Goal: Information Seeking & Learning: Check status

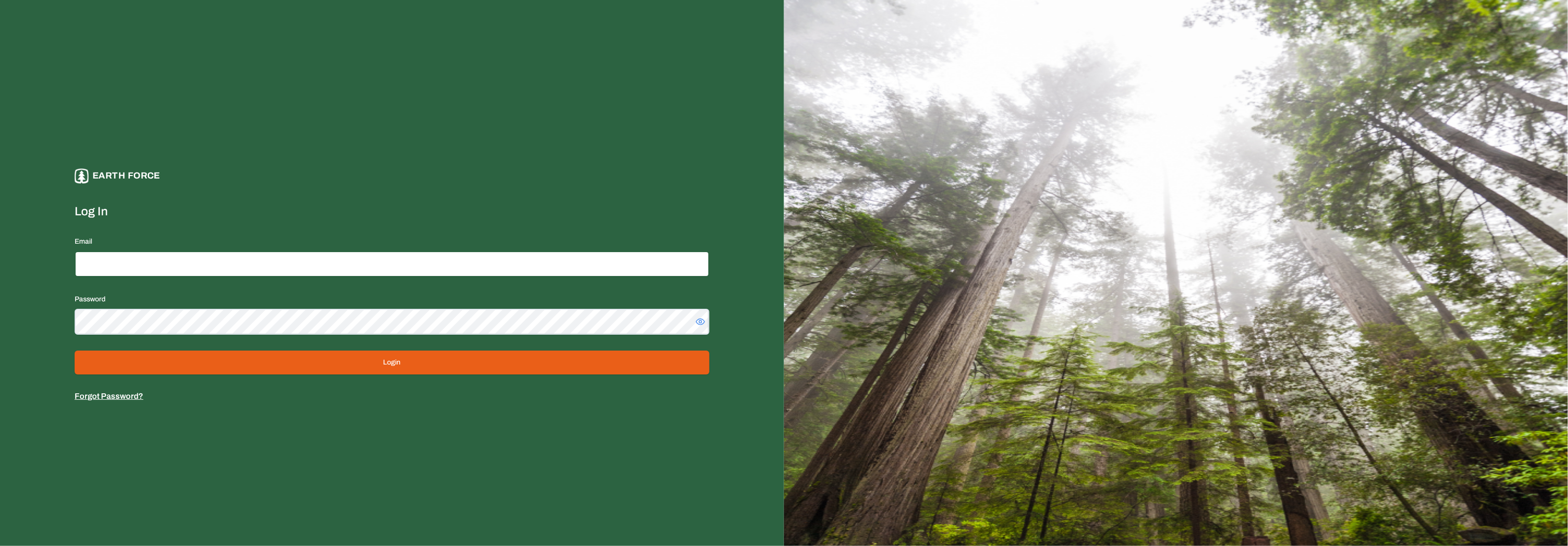
type input "**********"
click at [337, 356] on button "Login" at bounding box center [392, 362] width 635 height 24
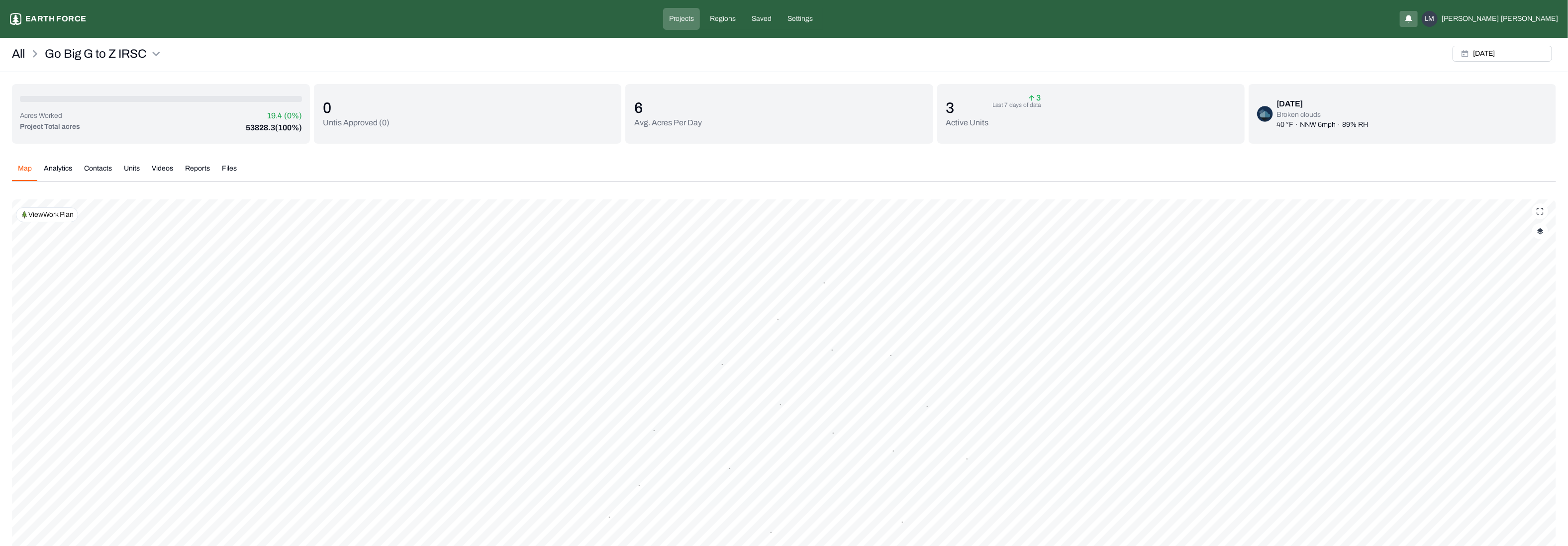
click at [694, 16] on p "Projects" at bounding box center [682, 19] width 25 height 10
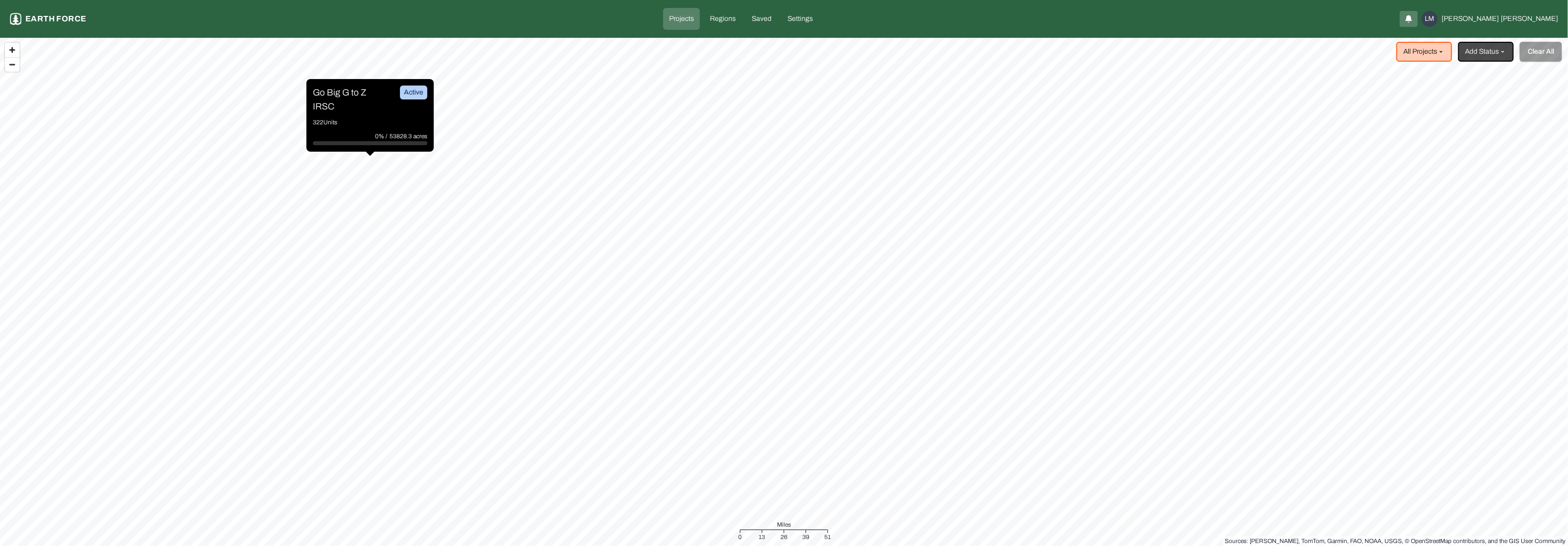
click at [358, 108] on p "Go Big G to Z IRSC" at bounding box center [350, 99] width 75 height 28
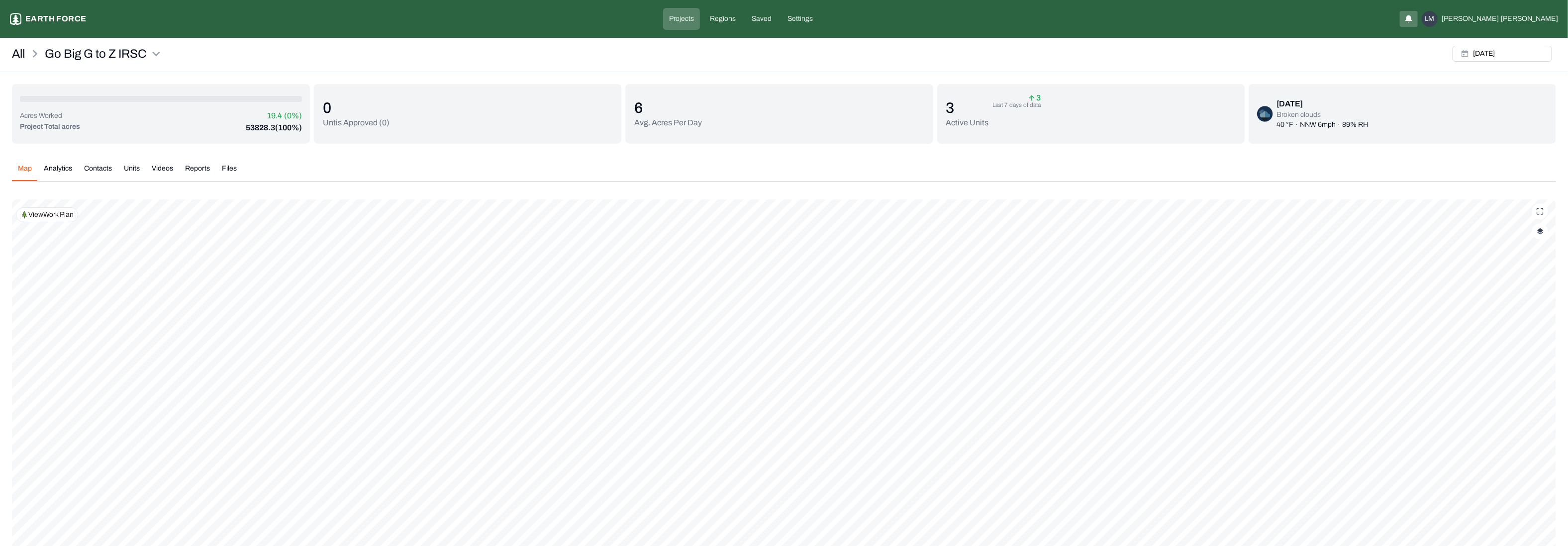
click at [28, 209] on div "View Work Plan" at bounding box center [47, 214] width 62 height 15
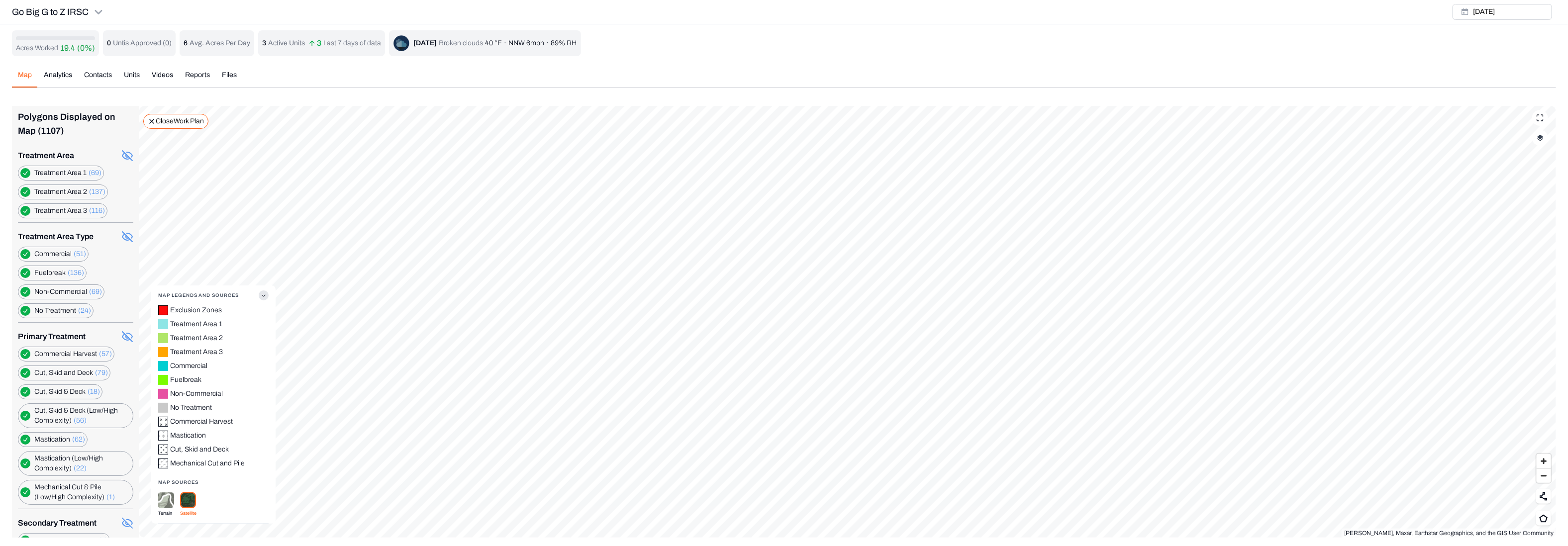
click at [261, 297] on icon "button" at bounding box center [264, 295] width 10 height 10
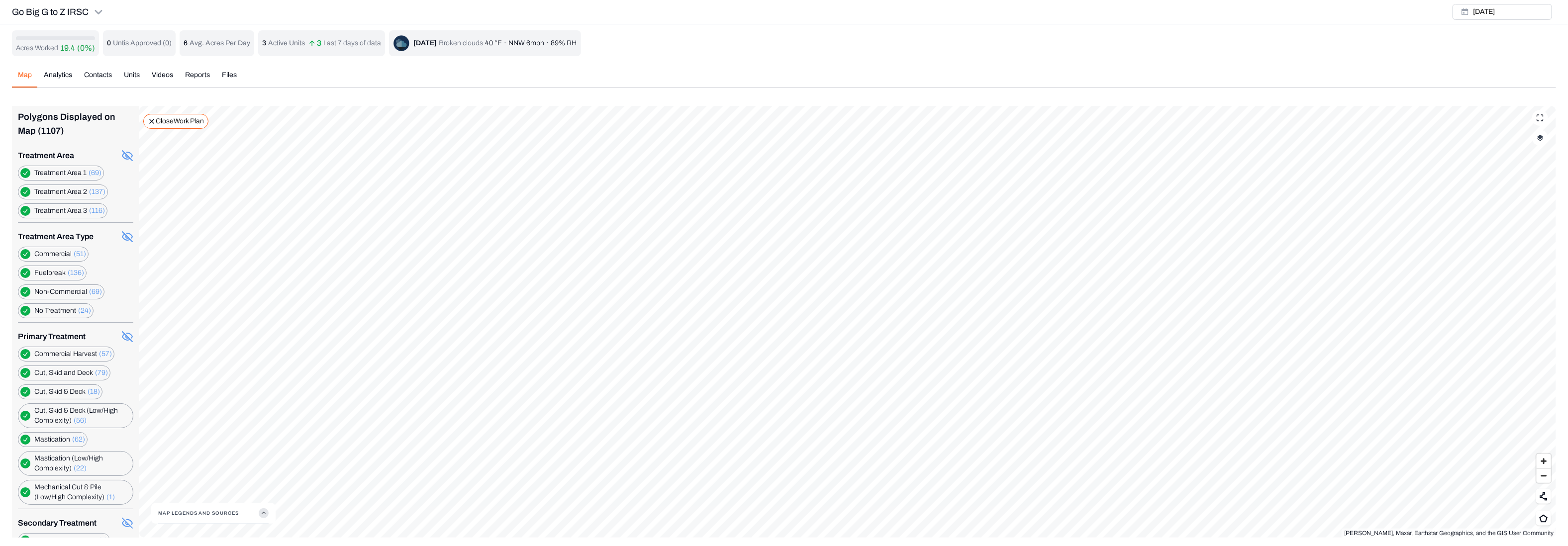
click at [162, 118] on p "Close Work Plan" at bounding box center [180, 121] width 48 height 10
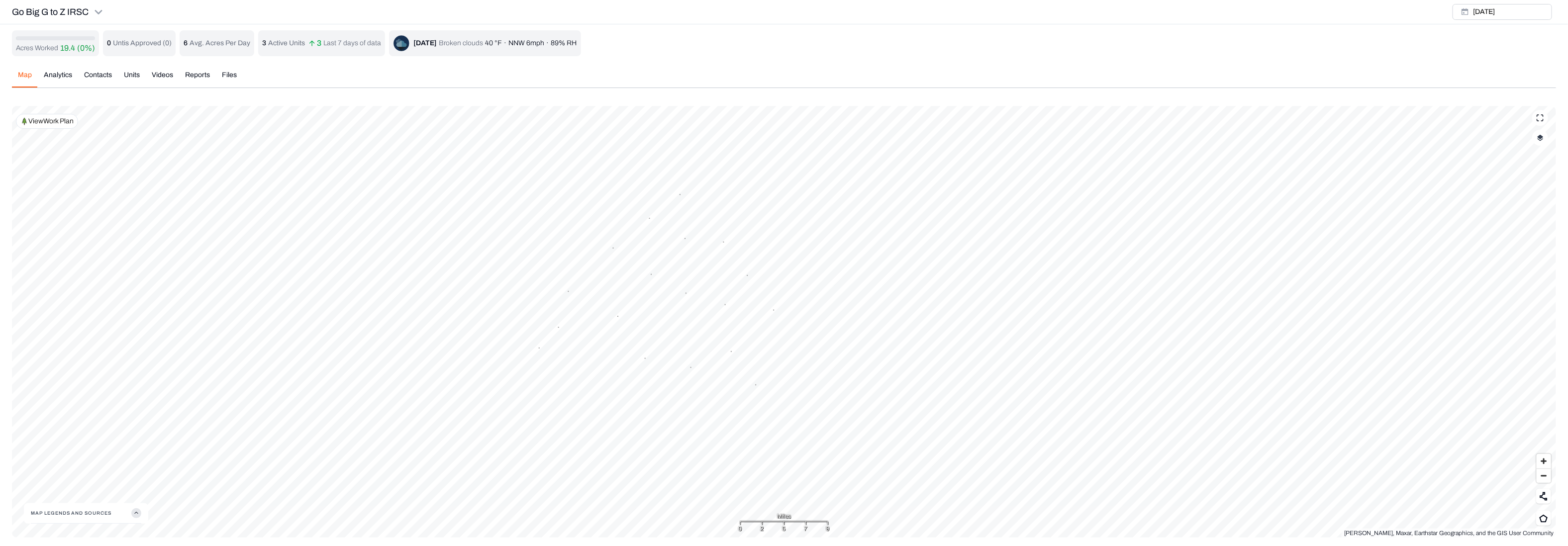
click at [725, 299] on div "30" at bounding box center [725, 303] width 1 height 10
click at [677, 544] on html "Go Big G to Z IRSC Earth force Projects Regions Saved Settings LM [PERSON_NAME]…" at bounding box center [784, 275] width 1568 height 550
click at [140, 511] on icon "button" at bounding box center [136, 513] width 10 height 10
click at [34, 502] on img at bounding box center [39, 500] width 16 height 17
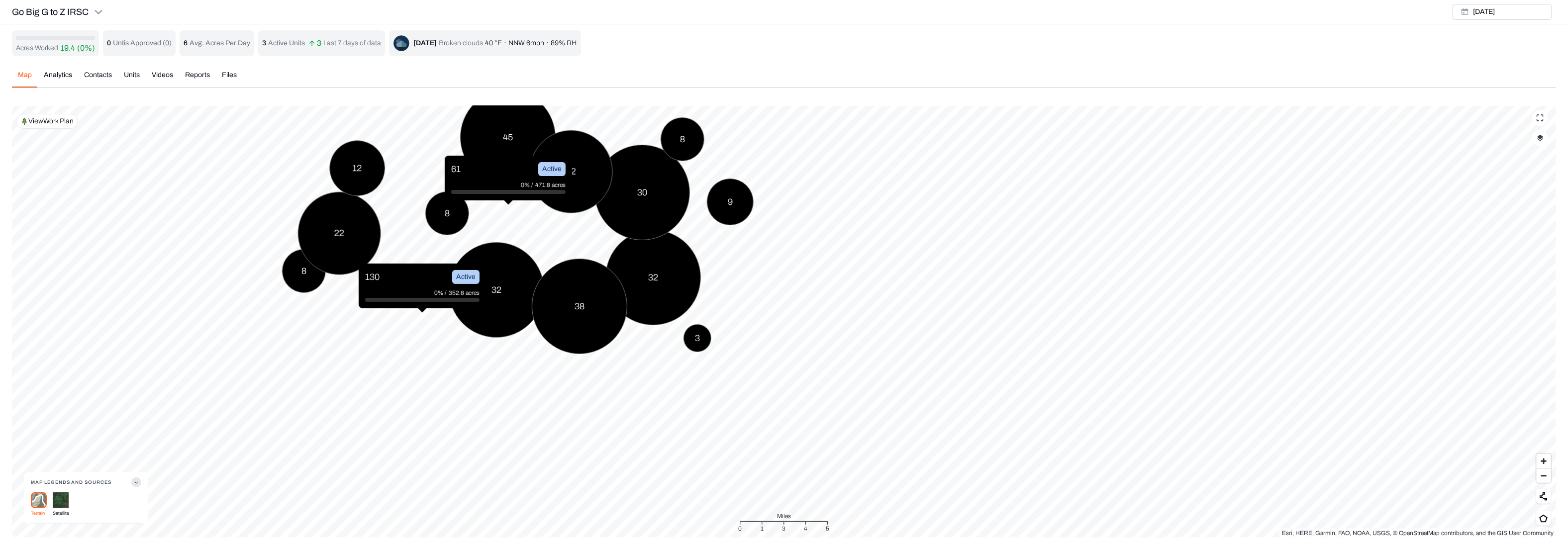
click at [154, 71] on div "Acres Worked 19.4 (0%) 0 Untis Approved ( 0 ) 6 Avg. Acres Per Day 3 Active Uni…" at bounding box center [783, 284] width 1544 height 507
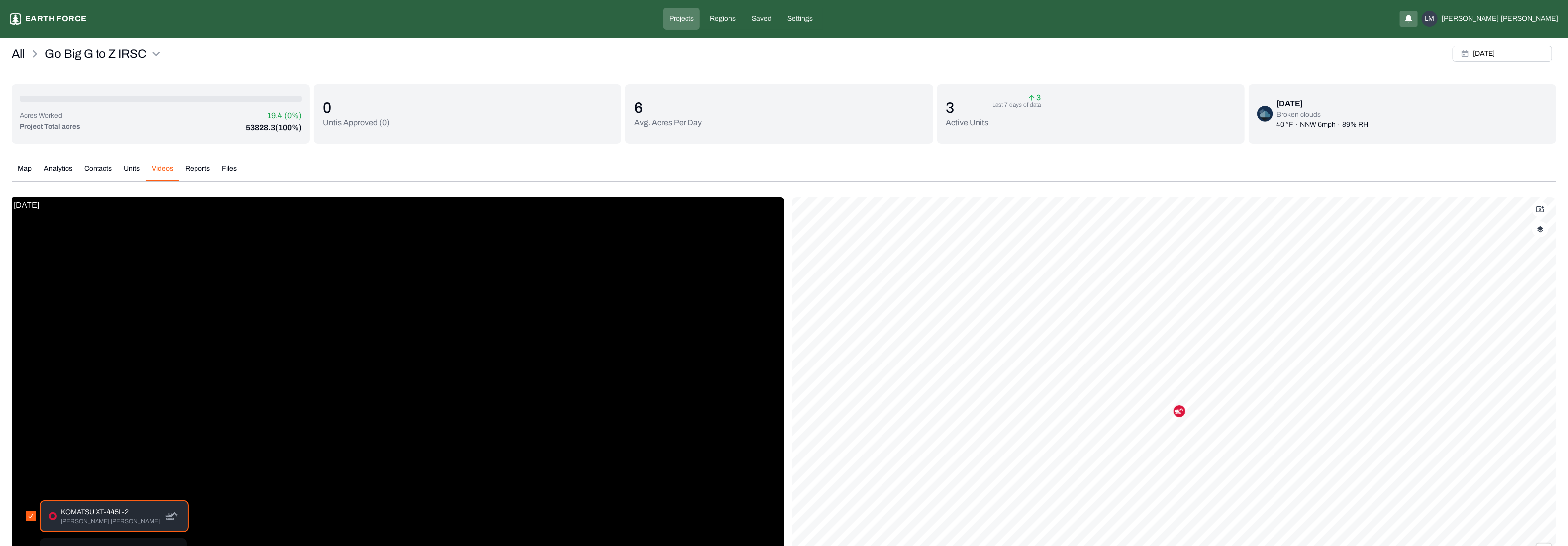
drag, startPoint x: 498, startPoint y: 355, endPoint x: 479, endPoint y: 261, distance: 95.9
click at [478, 255] on video at bounding box center [398, 389] width 772 height 382
click at [91, 511] on p "KOMATSU XT-445L-2" at bounding box center [110, 512] width 99 height 10
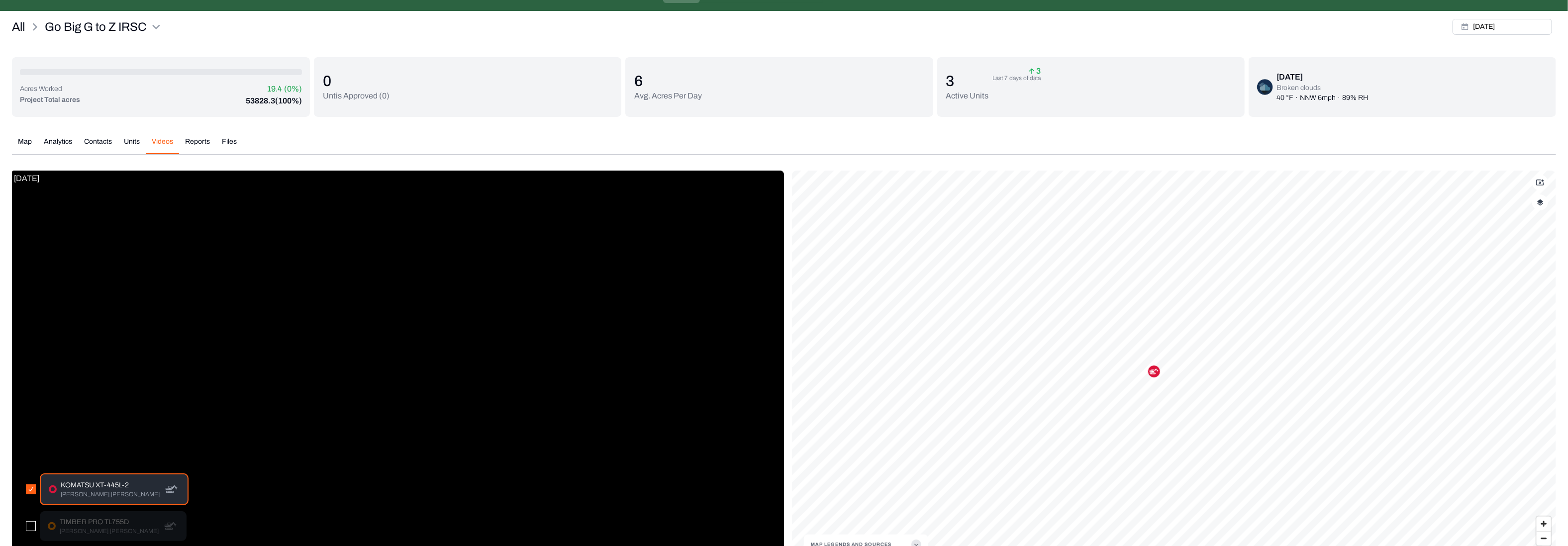
scroll to position [93, 0]
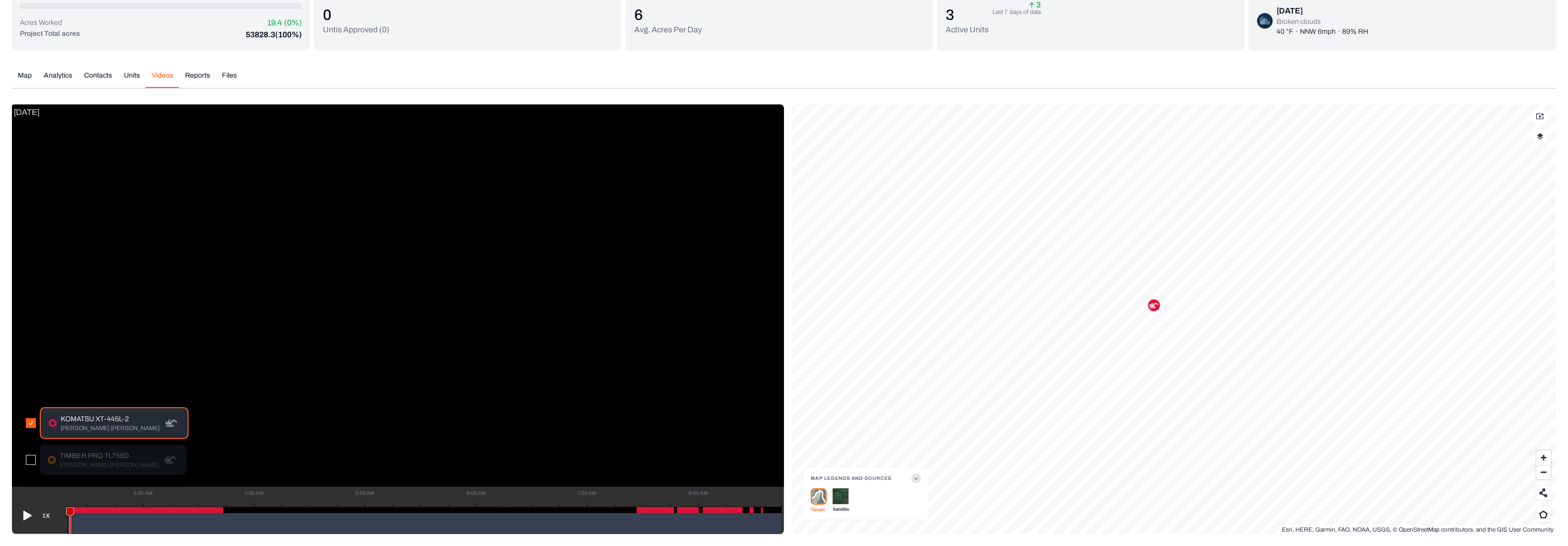
click at [28, 515] on icon at bounding box center [28, 515] width 9 height 9
click at [104, 509] on div at bounding box center [415, 510] width 695 height 6
click at [656, 511] on div at bounding box center [415, 510] width 695 height 6
drag, startPoint x: 88, startPoint y: 514, endPoint x: 652, endPoint y: 531, distance: 564.3
click at [652, 531] on g at bounding box center [652, 524] width 8 height 33
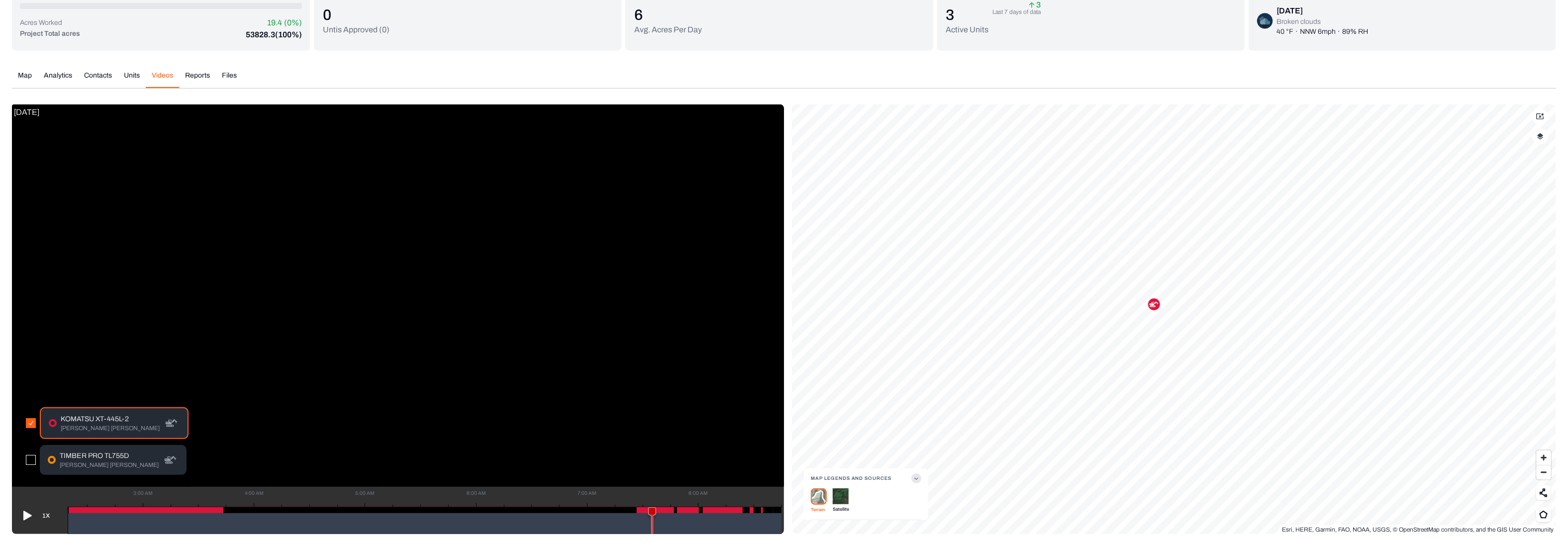
click at [26, 517] on icon at bounding box center [28, 515] width 9 height 9
click at [707, 511] on div at bounding box center [415, 510] width 695 height 6
click at [32, 457] on button "button" at bounding box center [31, 460] width 10 height 10
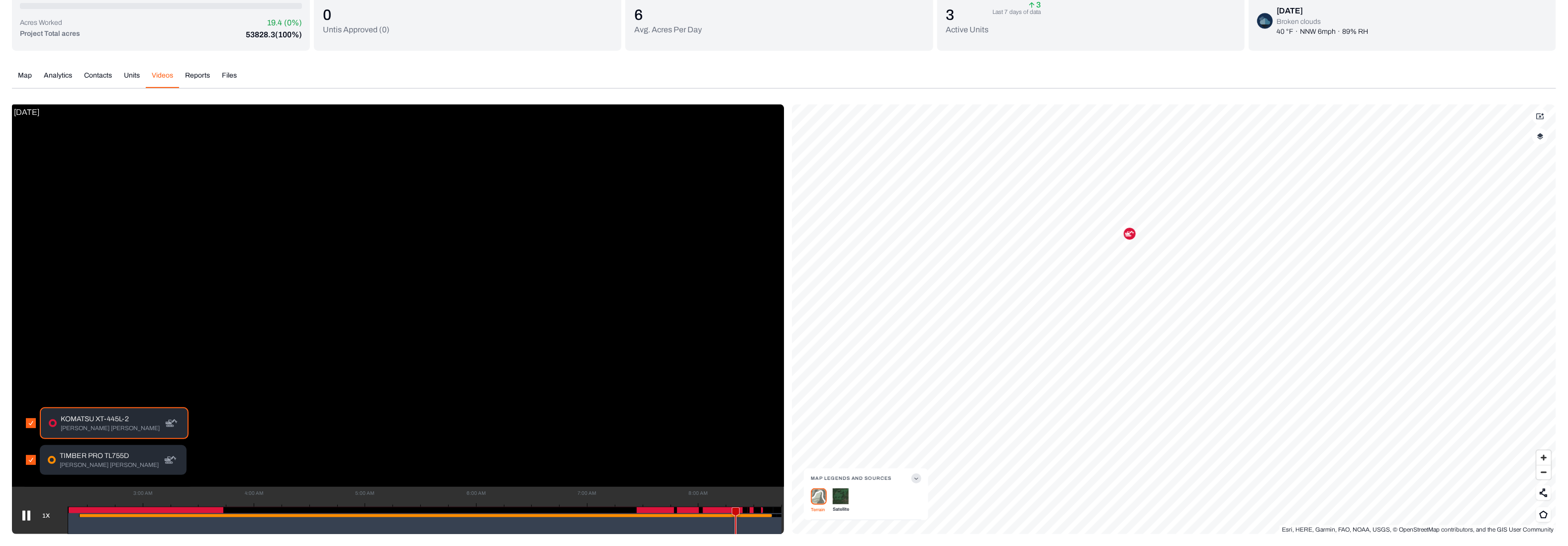
click at [26, 423] on button "button" at bounding box center [31, 423] width 10 height 10
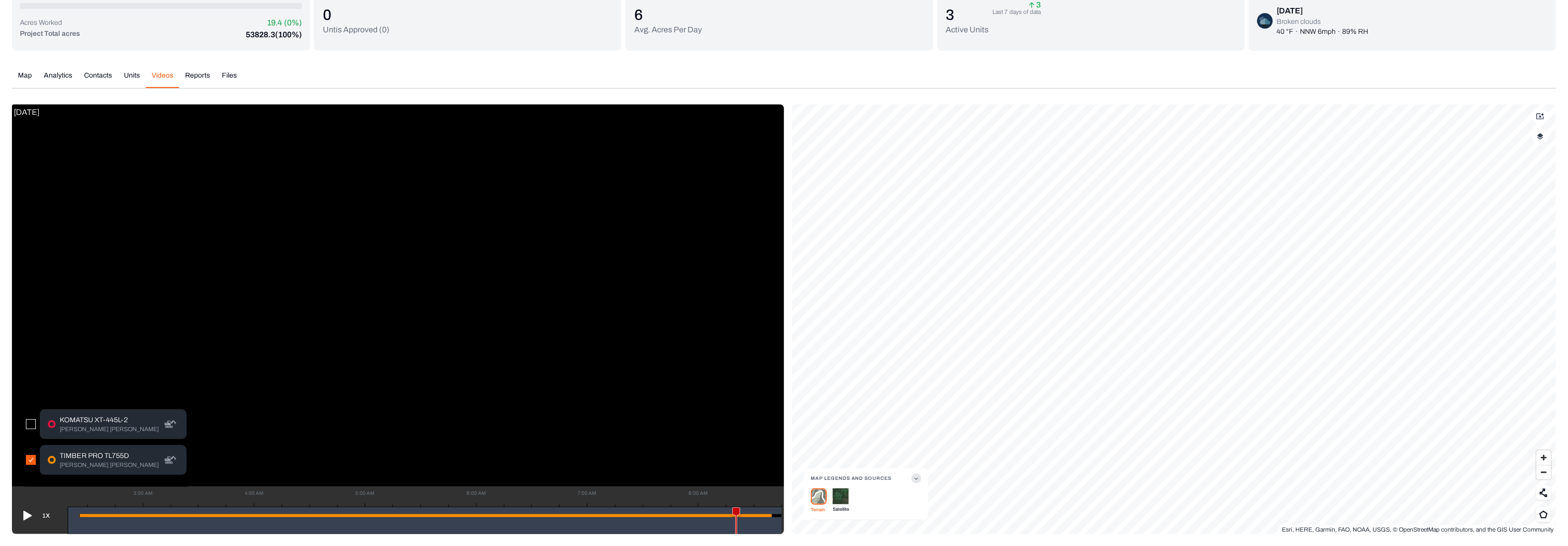
click at [23, 511] on icon at bounding box center [26, 516] width 16 height 16
click at [120, 519] on div "3:00 AM 4:00 AM 5:00 AM 6:00 AM 7:00 AM 8:00 AM" at bounding box center [424, 520] width 714 height 28
click at [134, 515] on div at bounding box center [425, 515] width 693 height 3
drag, startPoint x: 734, startPoint y: 512, endPoint x: 374, endPoint y: 515, distance: 360.0
click at [374, 515] on icon at bounding box center [377, 524] width 7 height 32
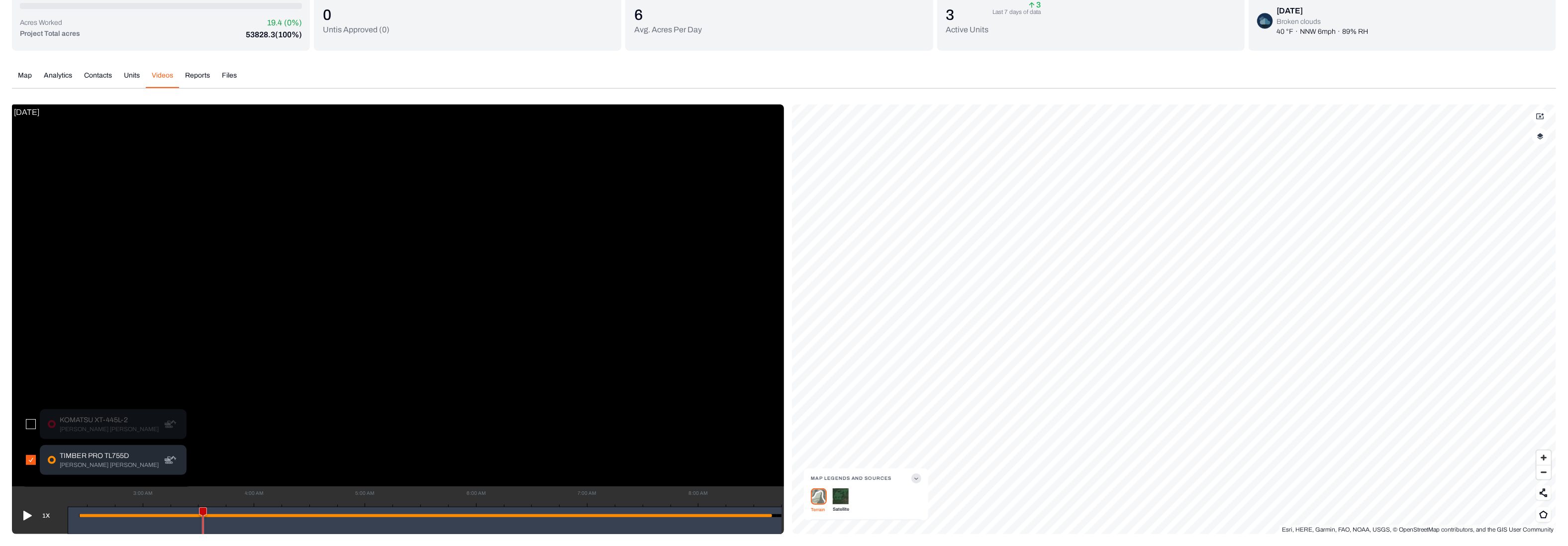
drag, startPoint x: 377, startPoint y: 511, endPoint x: 124, endPoint y: 490, distance: 253.9
click at [197, 507] on icon at bounding box center [202, 526] width 12 height 37
drag, startPoint x: 37, startPoint y: 516, endPoint x: 28, endPoint y: 518, distance: 9.2
click at [28, 518] on icon at bounding box center [26, 516] width 16 height 16
click at [26, 516] on icon at bounding box center [28, 515] width 9 height 9
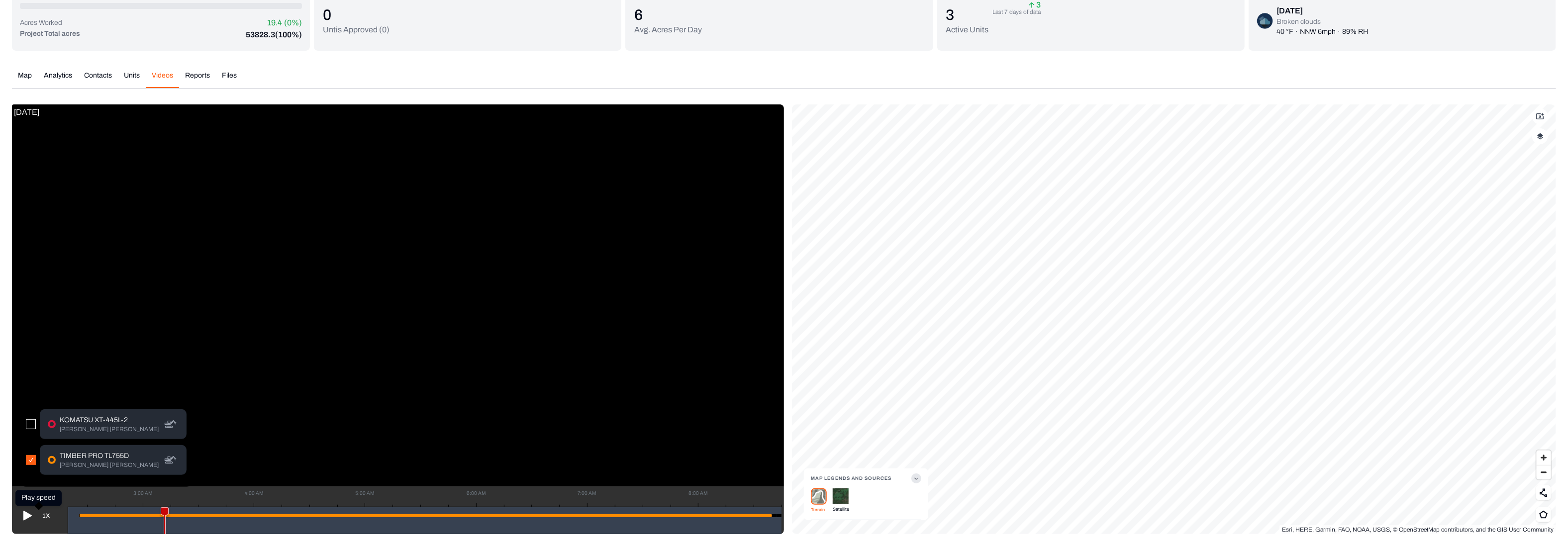
click at [45, 512] on button "1X" at bounding box center [46, 516] width 20 height 16
click at [197, 74] on div "All Go Big G to Z IRSC [DATE] Acres Worked 19.4 (0%) Project Total acres 53828.…" at bounding box center [784, 241] width 1568 height 585
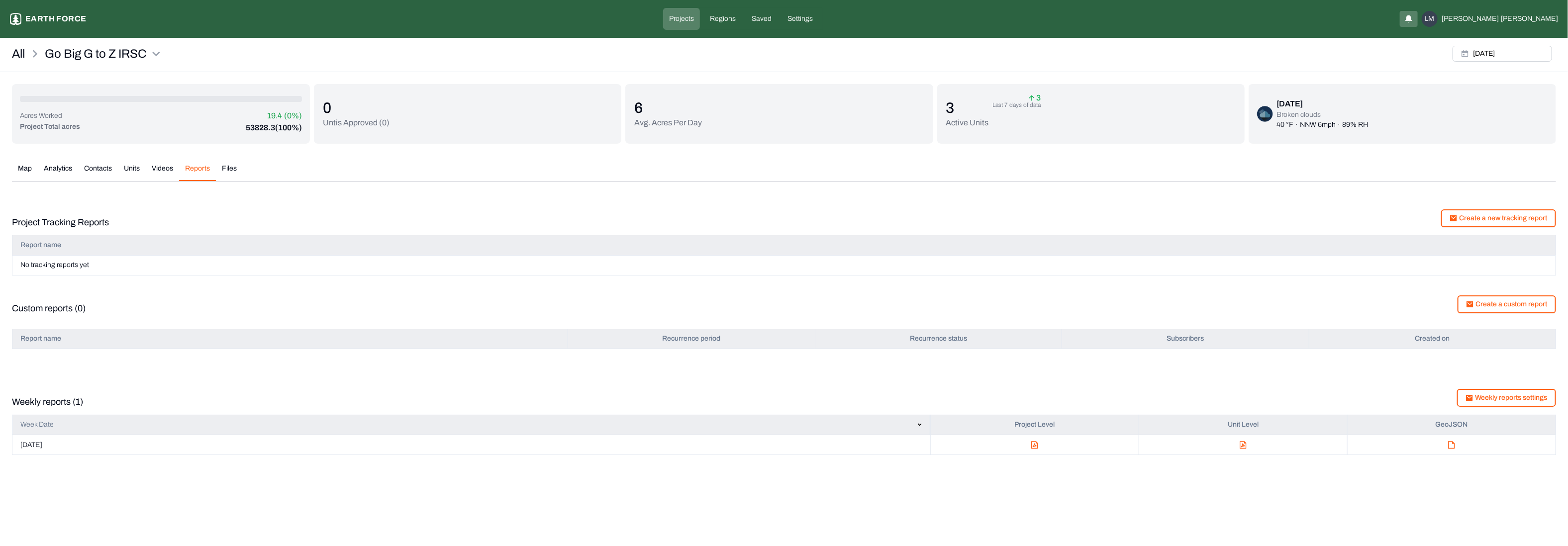
click at [1032, 438] on td at bounding box center [1035, 445] width 208 height 20
click at [1031, 446] on img "button" at bounding box center [1034, 445] width 7 height 8
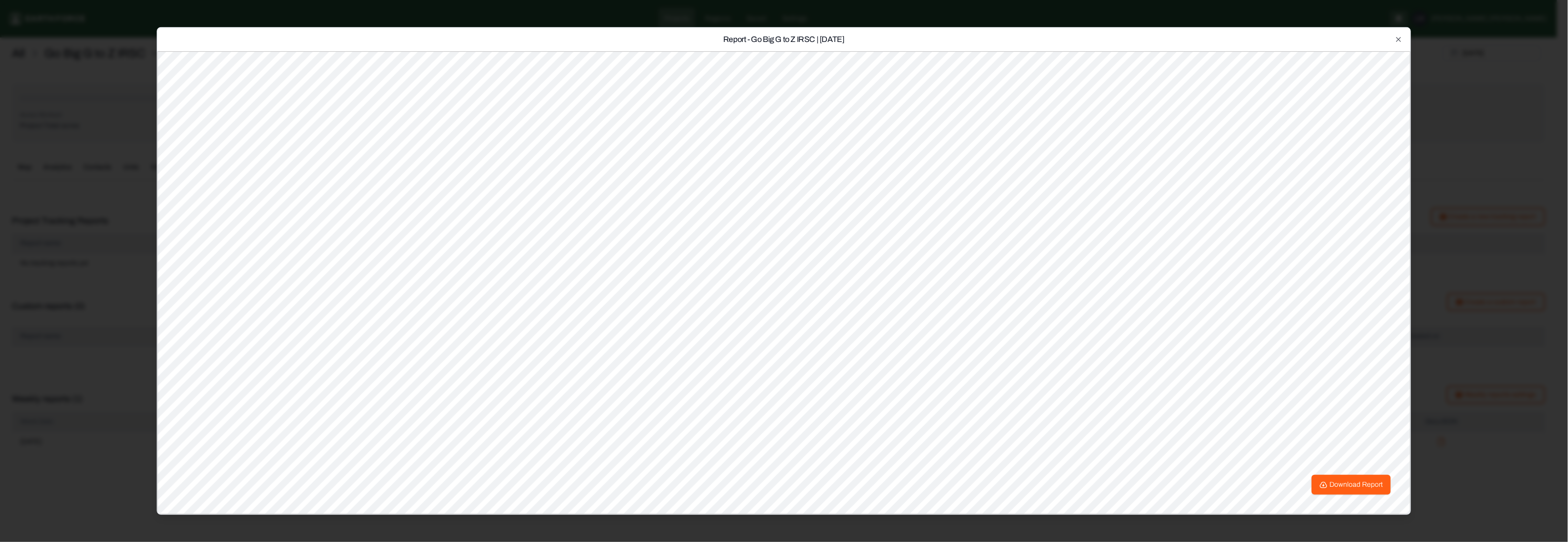
click at [1404, 41] on div "Report - Go Big G to Z IRSC | [DATE] Download Report Close" at bounding box center [783, 271] width 1255 height 488
click at [1401, 43] on icon "button" at bounding box center [1399, 39] width 8 height 8
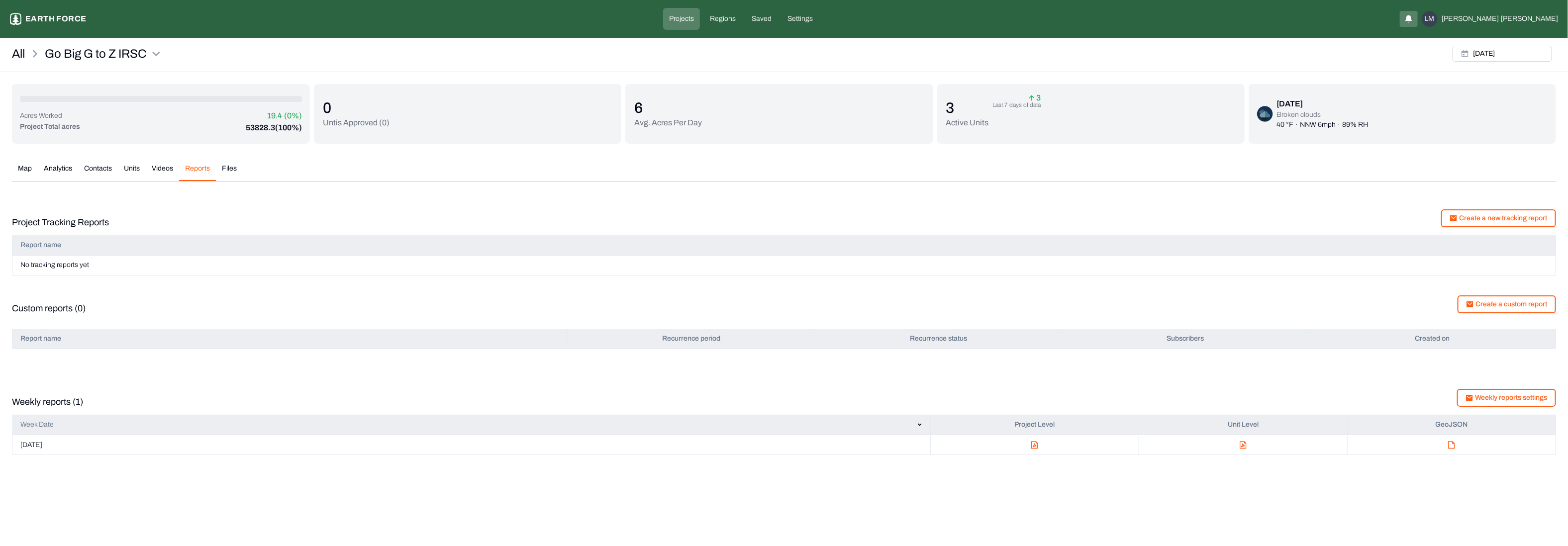
click at [168, 164] on button "Videos" at bounding box center [162, 172] width 33 height 17
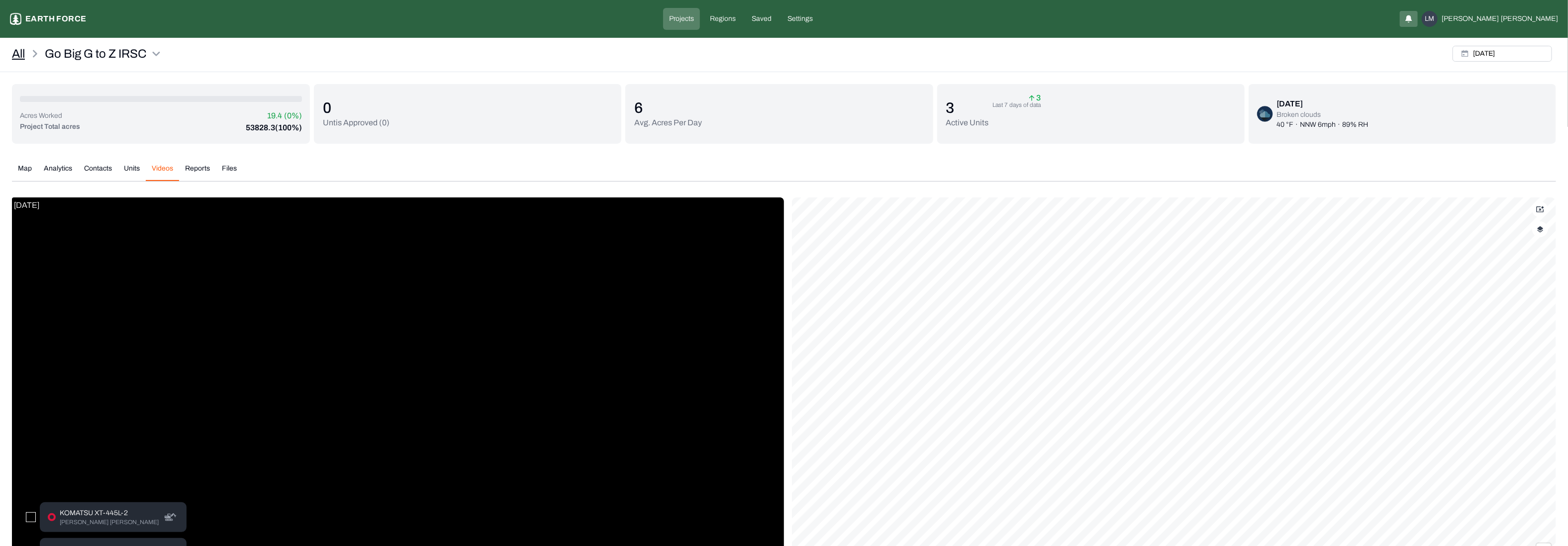
click at [23, 49] on link "All" at bounding box center [18, 54] width 13 height 16
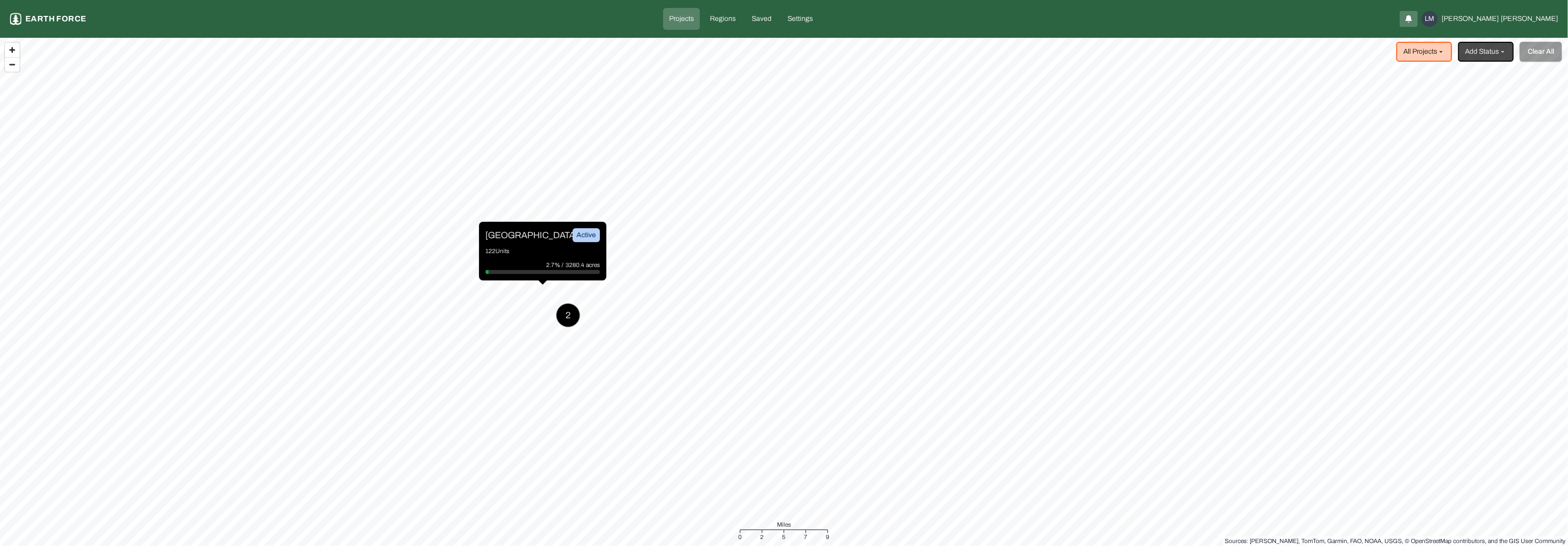
click at [514, 241] on div "Sleighville Active 122 Units 2.7% / 3280.4 acres" at bounding box center [543, 251] width 127 height 59
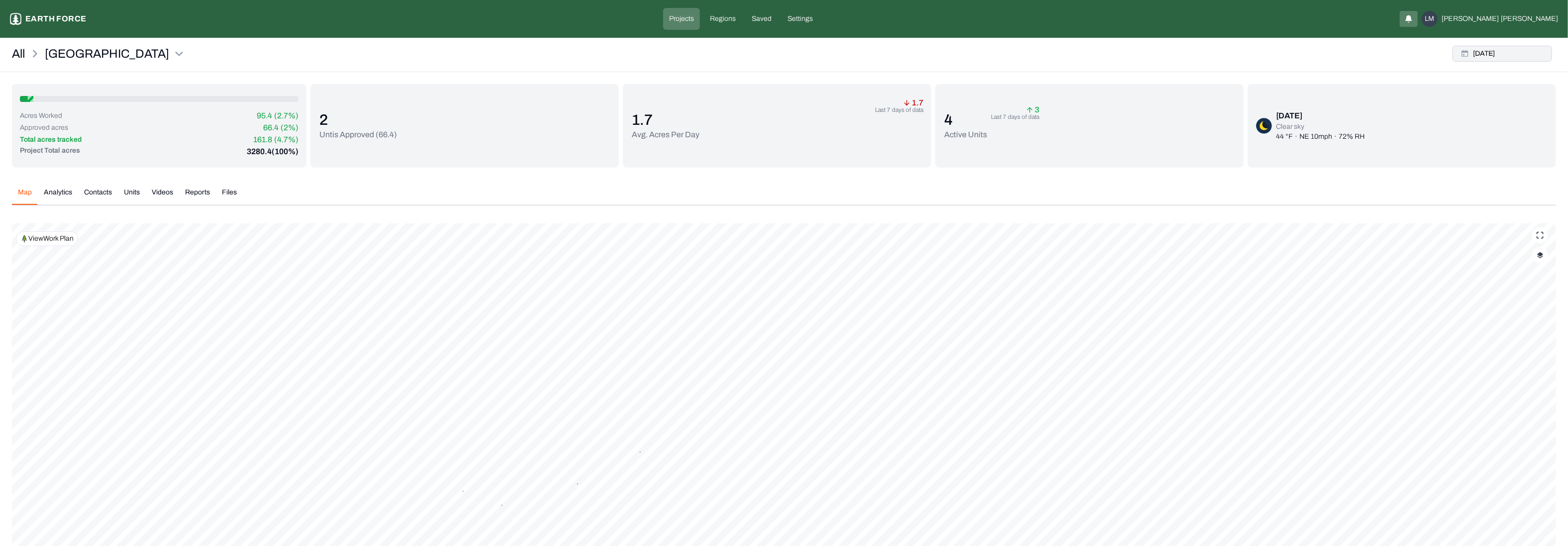
click at [1509, 49] on button "[DATE]" at bounding box center [1502, 54] width 99 height 16
click at [1398, 115] on button "1" at bounding box center [1400, 113] width 14 height 14
click at [1409, 116] on td "1" at bounding box center [1400, 113] width 18 height 18
click at [1400, 110] on button "1" at bounding box center [1400, 113] width 14 height 14
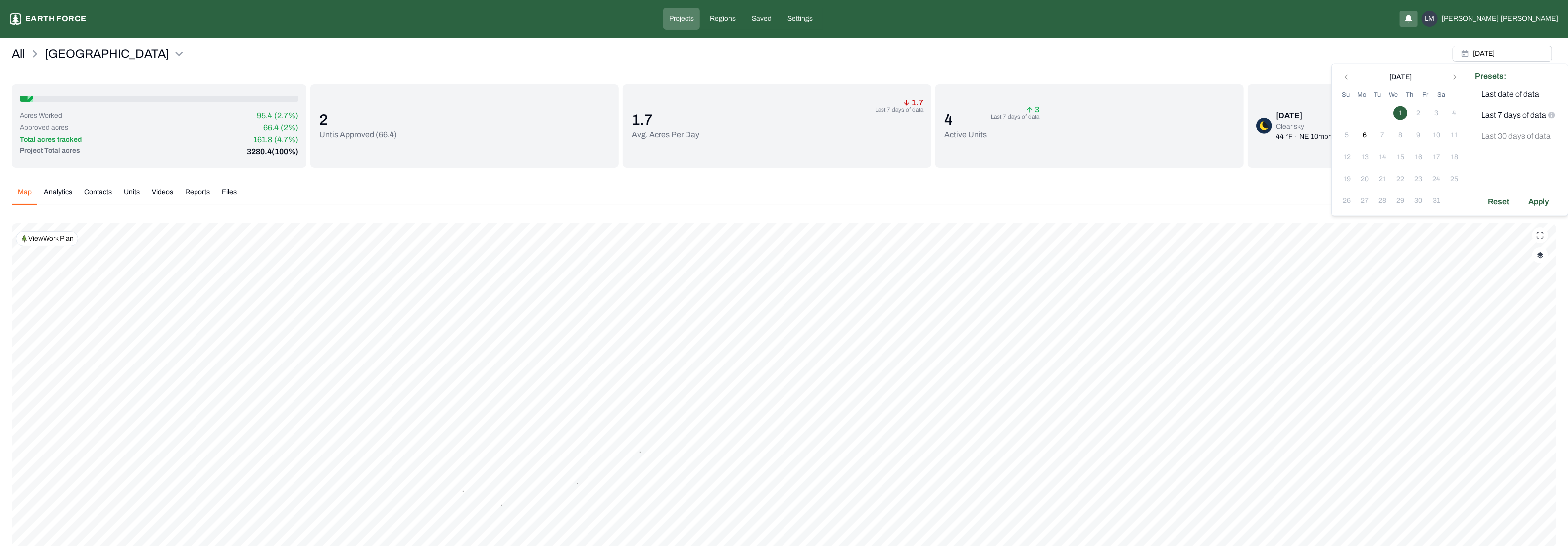
click at [1400, 110] on button "1" at bounding box center [1400, 113] width 14 height 14
click at [1366, 136] on button "6" at bounding box center [1364, 135] width 14 height 14
click at [1417, 143] on td "9" at bounding box center [1418, 135] width 18 height 18
click at [1346, 75] on icon "Go to previous month" at bounding box center [1346, 77] width 8 height 8
click at [1453, 81] on button "Go to next month" at bounding box center [1454, 77] width 14 height 14
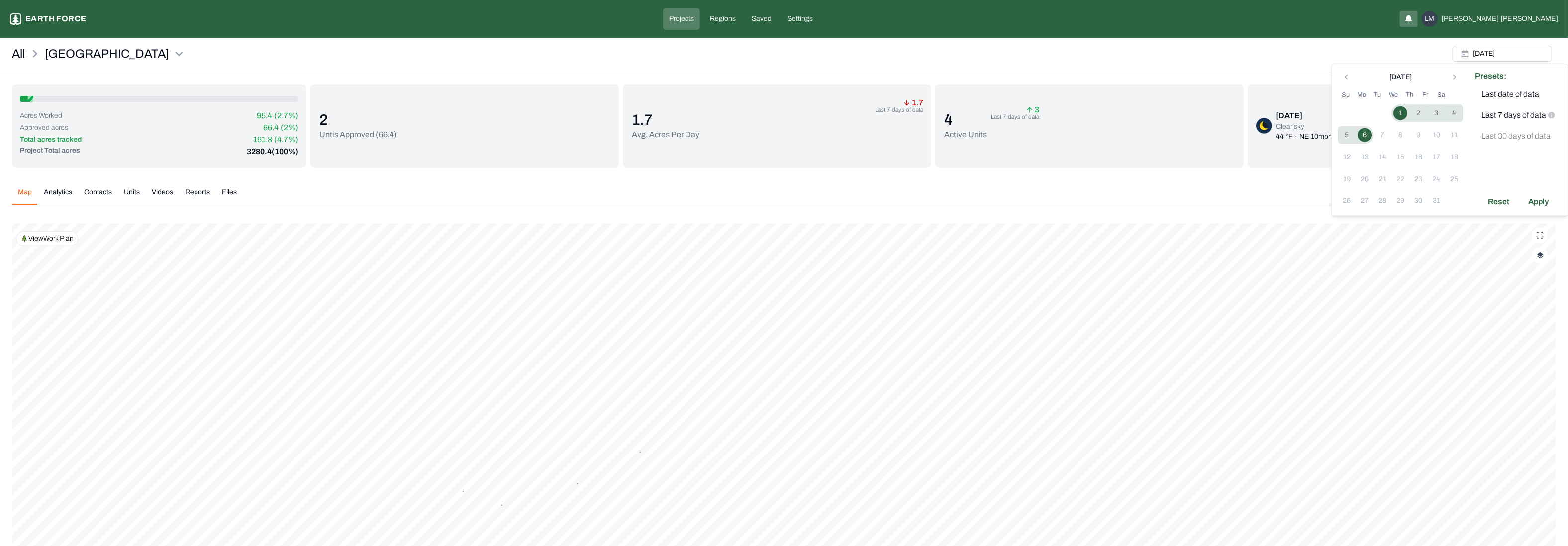
click at [1367, 131] on button "6" at bounding box center [1364, 135] width 14 height 14
click at [1533, 206] on div "Apply" at bounding box center [1538, 202] width 32 height 16
click at [1540, 257] on img "button" at bounding box center [1540, 255] width 7 height 7
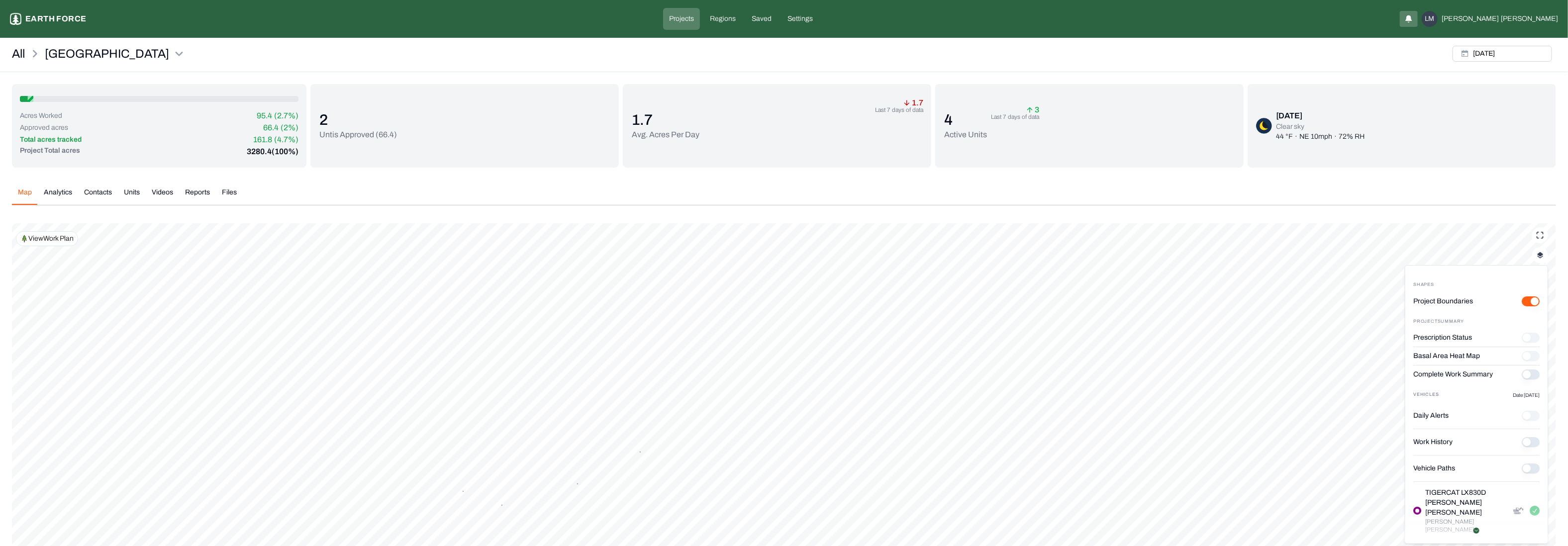
click at [1522, 378] on button "Complete Work Summary" at bounding box center [1531, 374] width 18 height 10
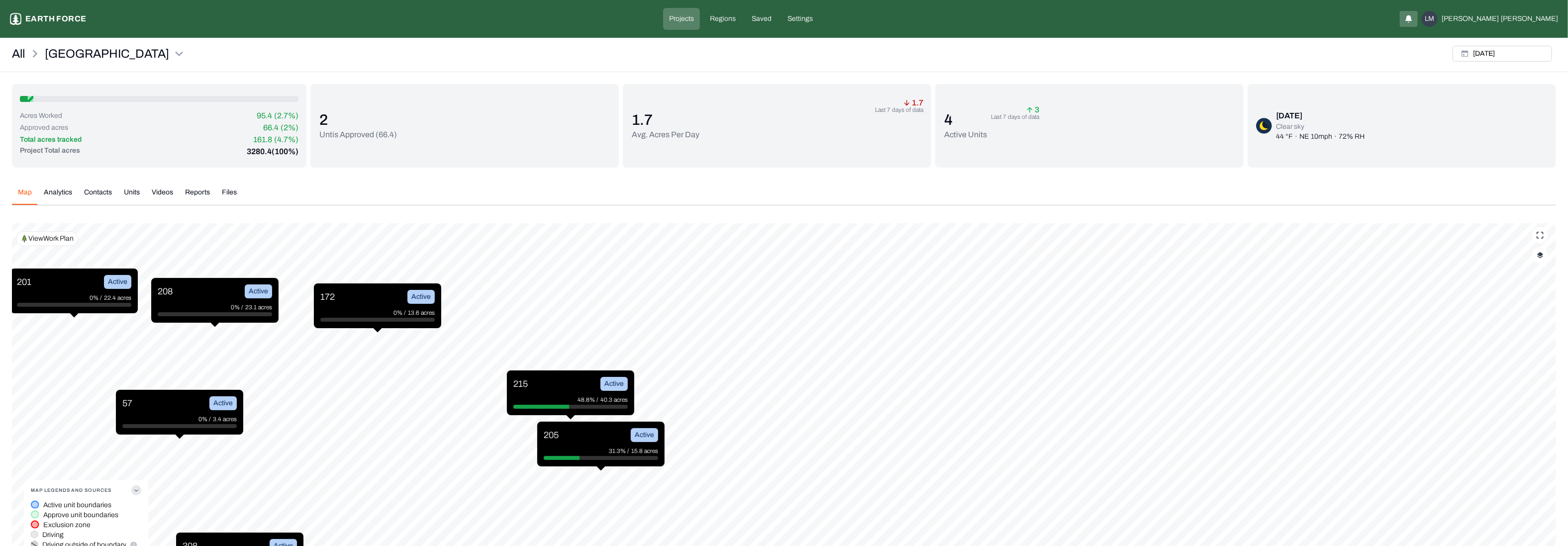
click at [606, 456] on div at bounding box center [601, 458] width 115 height 4
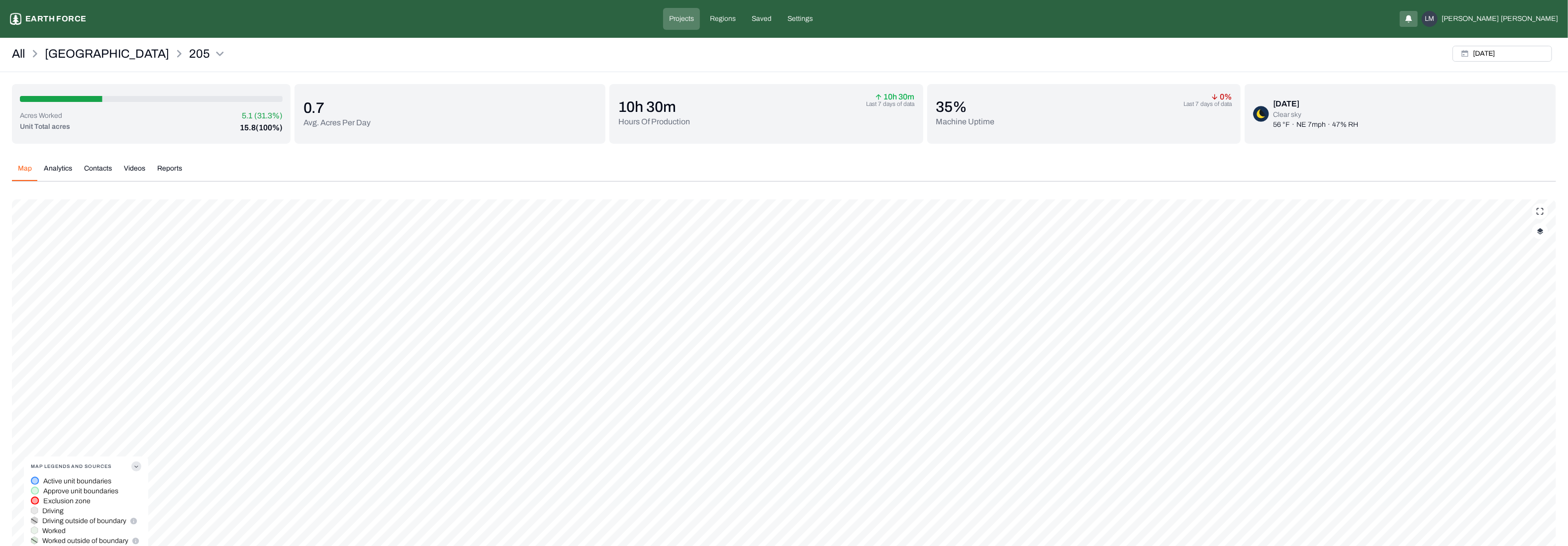
click at [134, 174] on button "Videos" at bounding box center [134, 172] width 33 height 17
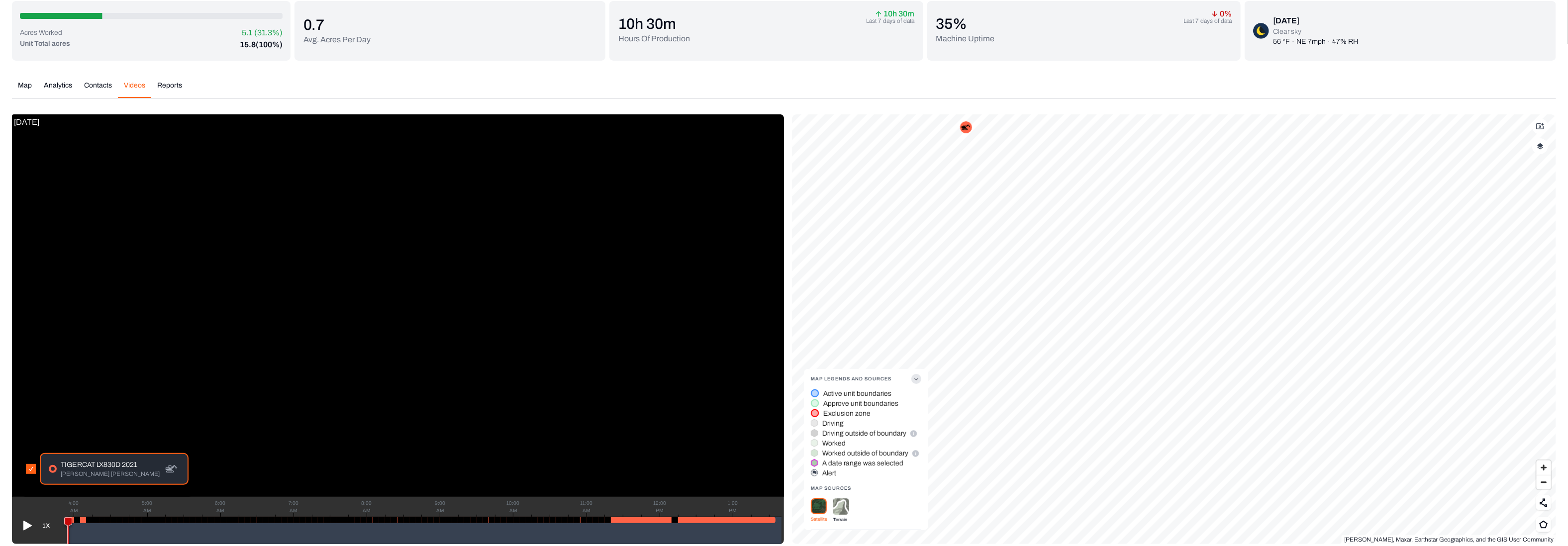
scroll to position [93, 0]
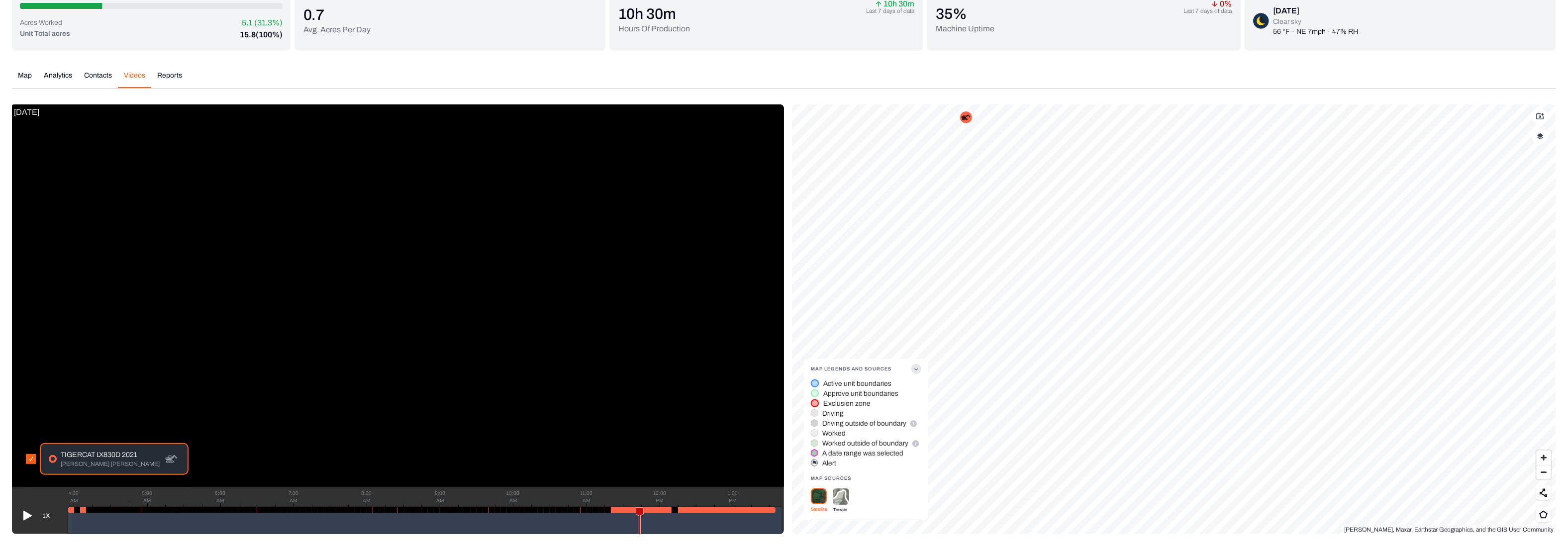
drag, startPoint x: 66, startPoint y: 509, endPoint x: 640, endPoint y: 507, distance: 574.0
click at [640, 507] on icon at bounding box center [639, 526] width 12 height 37
click at [27, 509] on icon at bounding box center [26, 516] width 16 height 16
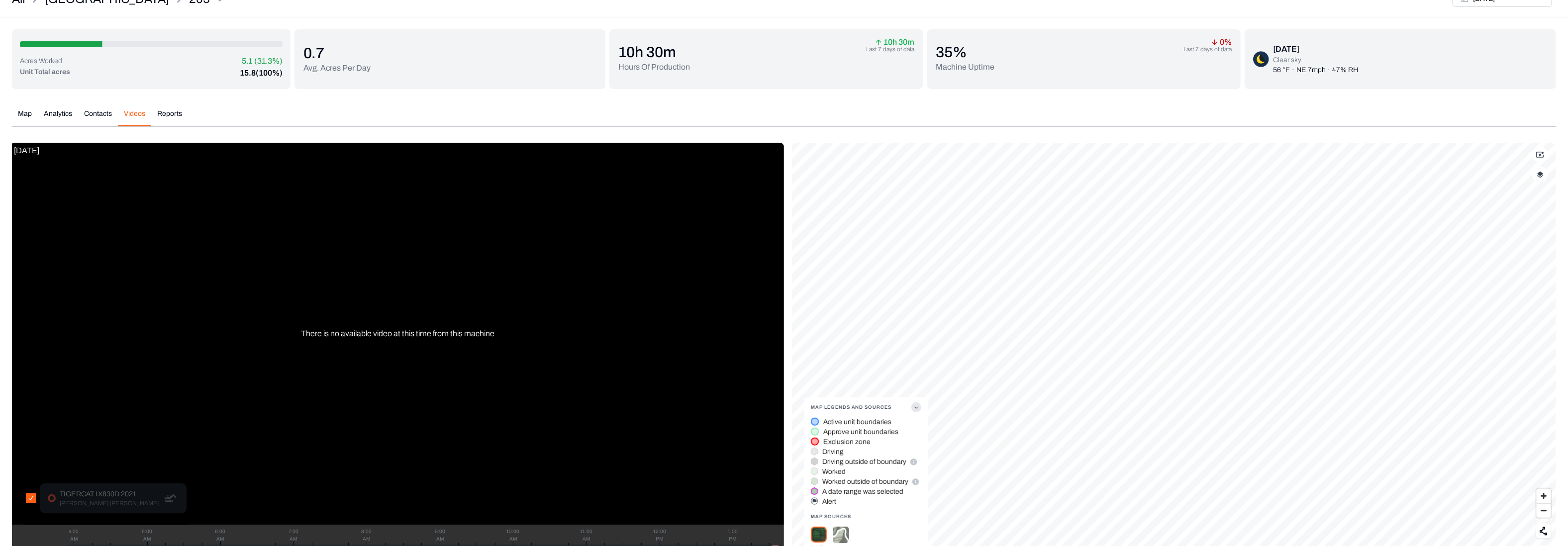
scroll to position [0, 0]
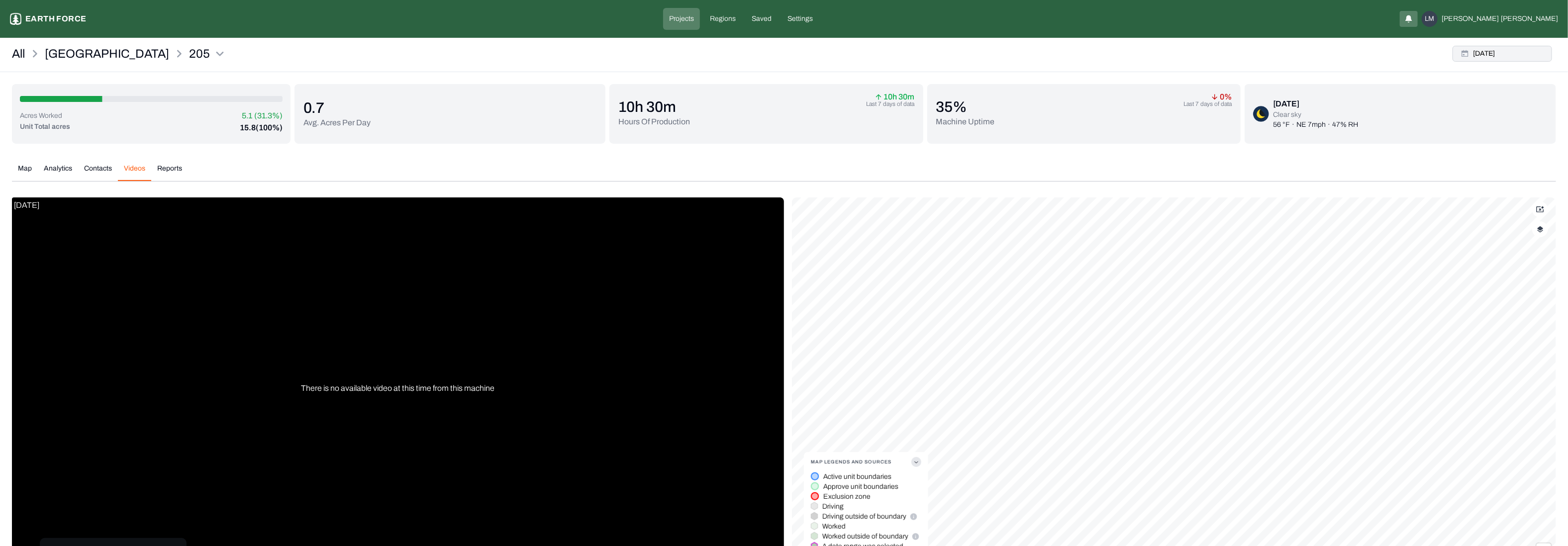
click at [1494, 50] on button "[DATE]" at bounding box center [1502, 54] width 99 height 16
click at [1504, 93] on p "Last date of data" at bounding box center [1510, 94] width 58 height 12
click at [1539, 234] on button "button" at bounding box center [1540, 229] width 16 height 16
click at [1530, 376] on History "Work History" at bounding box center [1531, 379] width 18 height 10
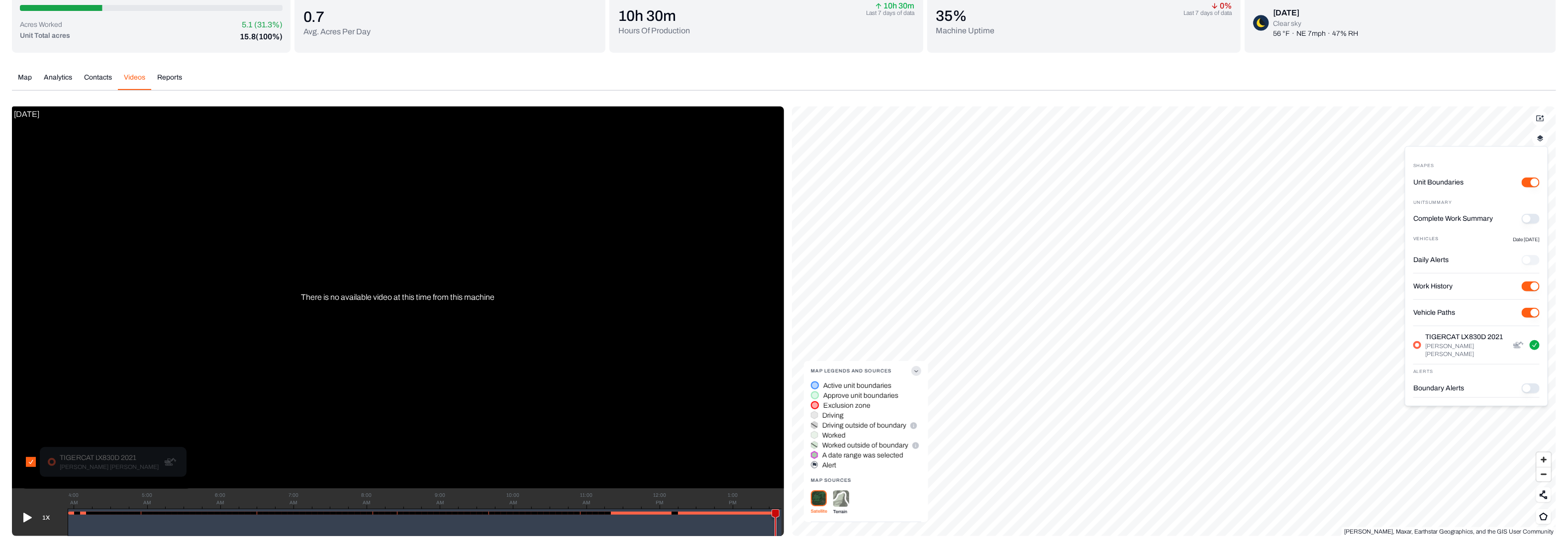
scroll to position [93, 0]
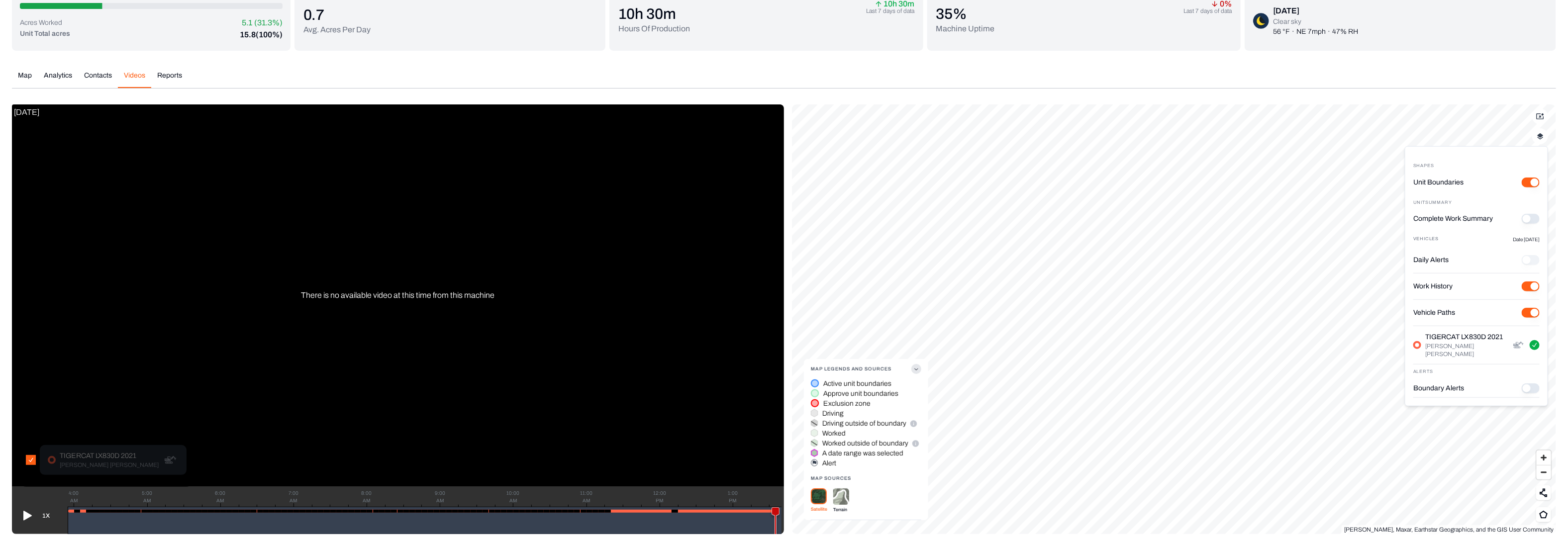
click at [1532, 383] on button "Boundary Alerts" at bounding box center [1531, 388] width 18 height 10
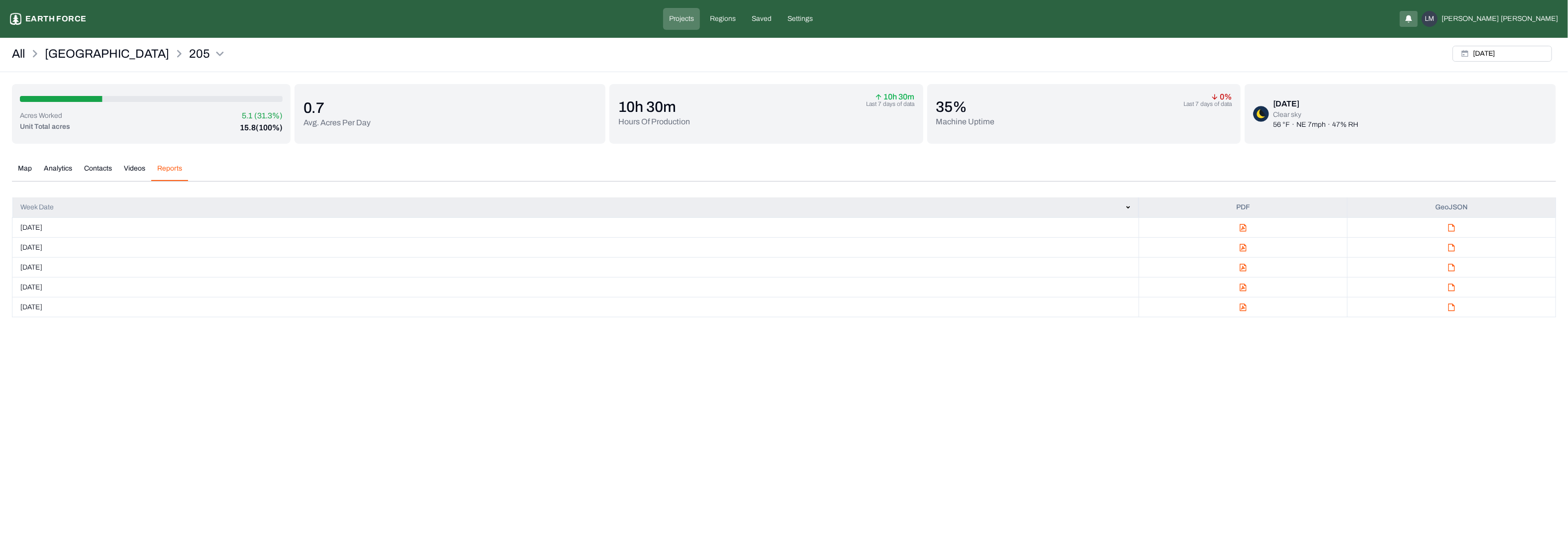
click at [170, 77] on div "All Sleighville 205 [DATE] Acres Worked 5.1 (31.3%) Unit Total acres 15.8 (100%…" at bounding box center [784, 180] width 1568 height 276
click at [41, 162] on div "Map Analytics Contacts Videos Reports [DATE] Map Legends And Sources Satellite …" at bounding box center [783, 237] width 1544 height 162
click at [56, 167] on button "Analytics" at bounding box center [58, 172] width 40 height 17
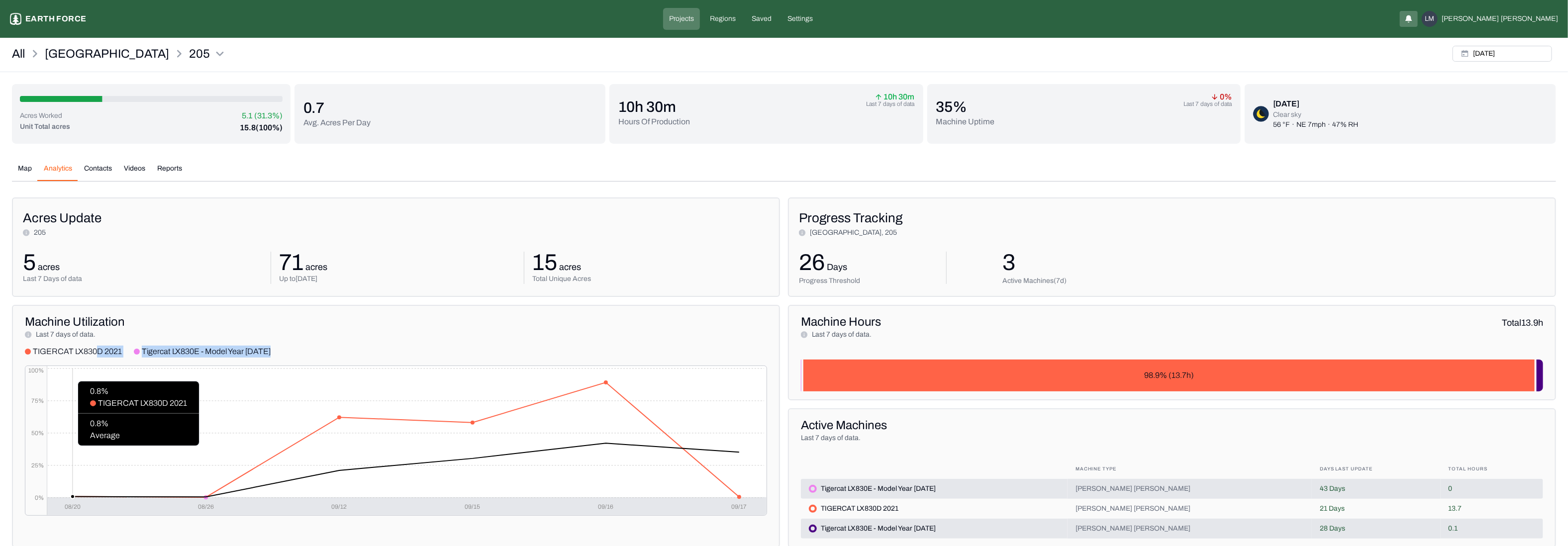
drag, startPoint x: 97, startPoint y: 347, endPoint x: 133, endPoint y: 381, distance: 49.5
click at [133, 381] on div "Machine Utilization Last 7 days of data. TIGERCAT LX830D 2021 Tigercat LX830E -…" at bounding box center [395, 427] width 768 height 243
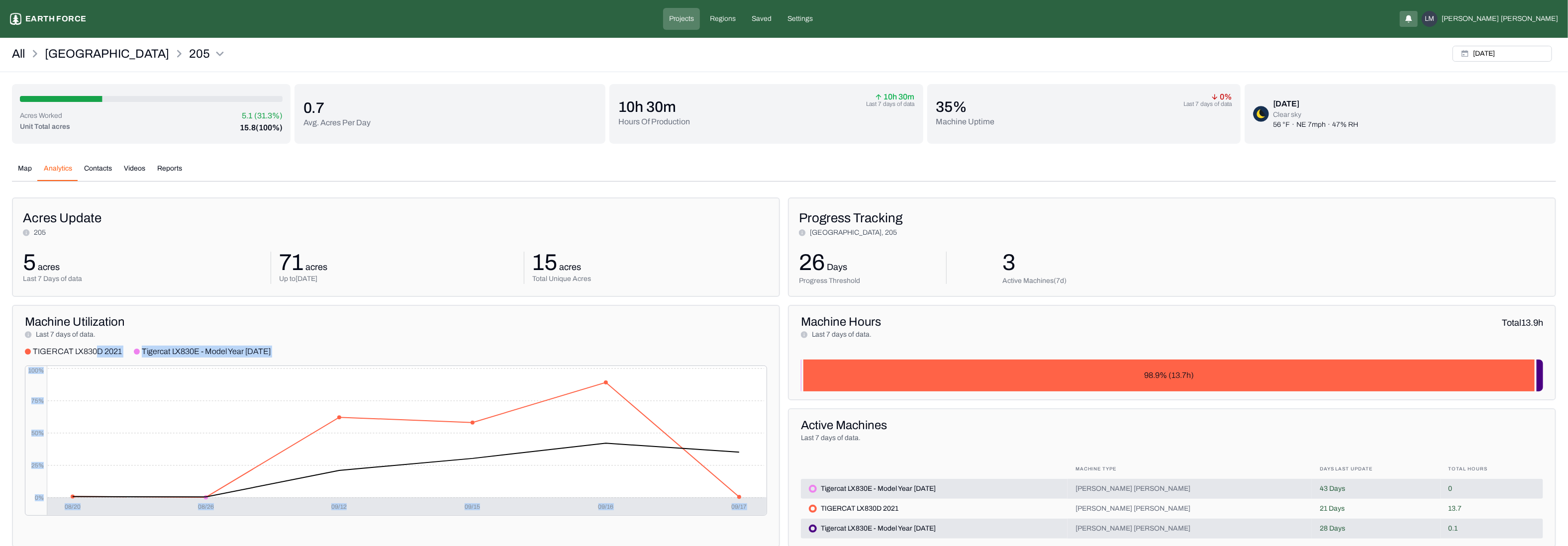
click at [91, 164] on button "Contacts" at bounding box center [97, 172] width 40 height 17
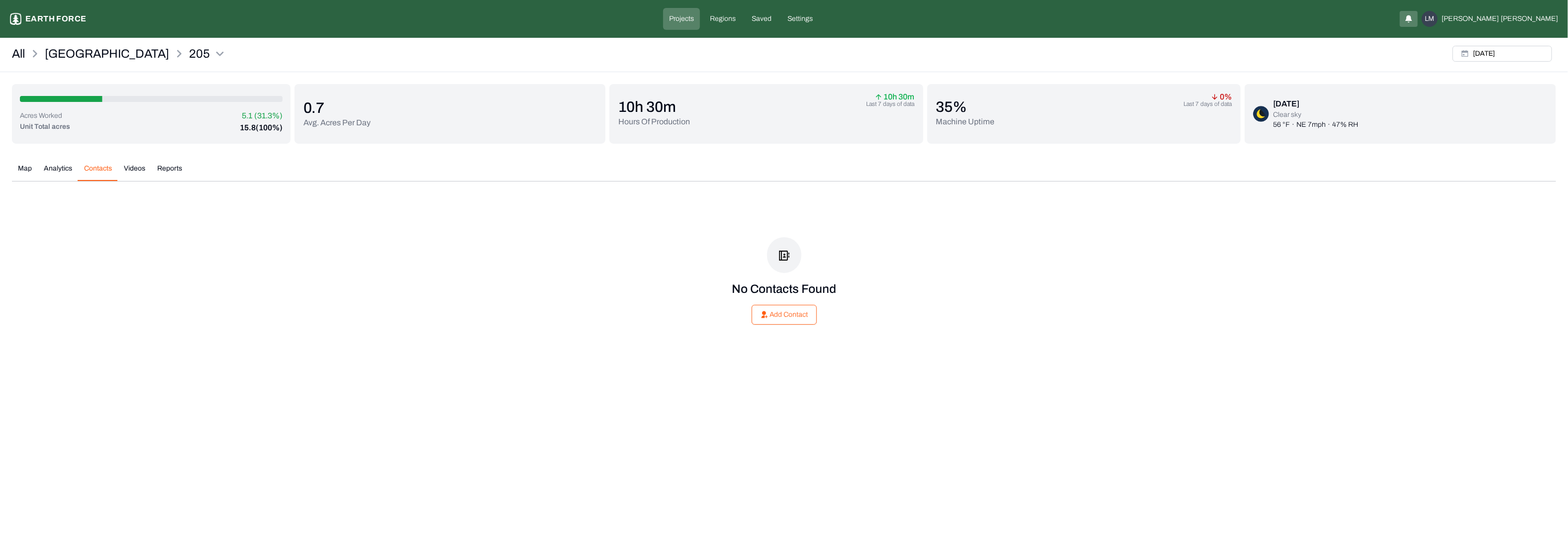
click at [131, 171] on button "Videos" at bounding box center [134, 172] width 33 height 17
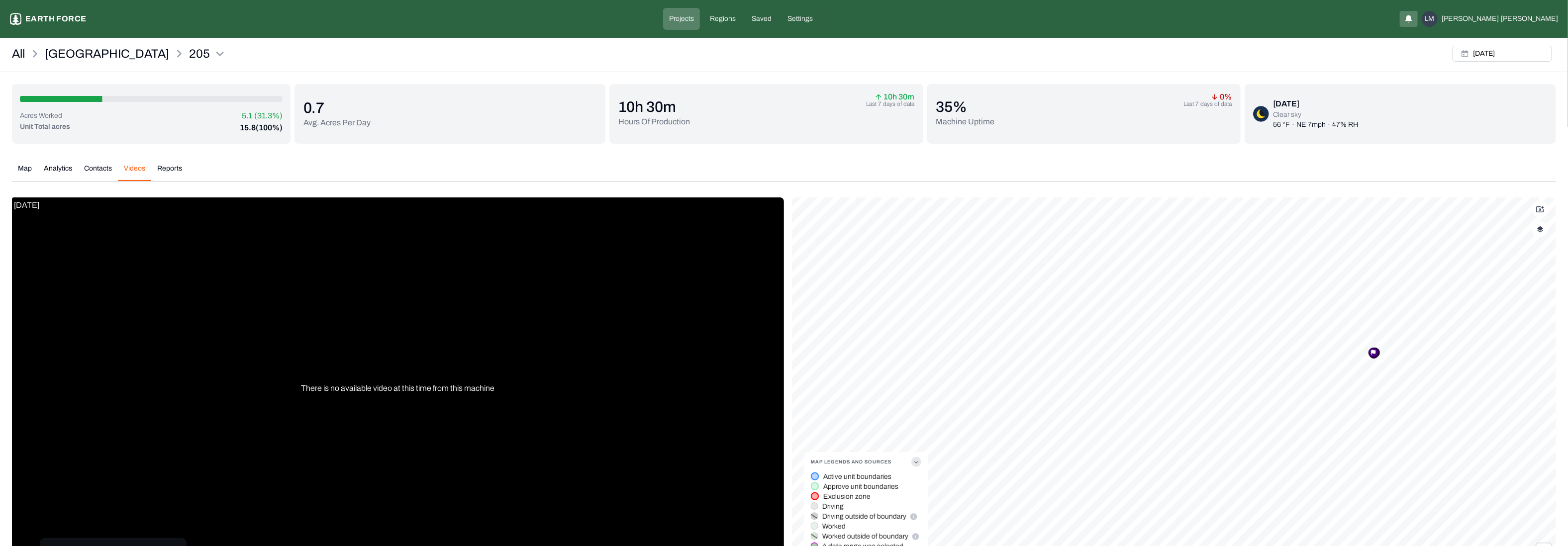
click at [1373, 357] on div at bounding box center [1374, 352] width 10 height 10
click at [1375, 336] on div "[DATE] 6:15 AM" at bounding box center [1374, 338] width 42 height 10
click at [1376, 331] on div "Tigercat LX830E - Model Year [DATE]" at bounding box center [1373, 328] width 96 height 10
click at [1507, 54] on button "[DATE]" at bounding box center [1502, 54] width 99 height 16
click at [1403, 134] on button "10" at bounding box center [1400, 135] width 14 height 14
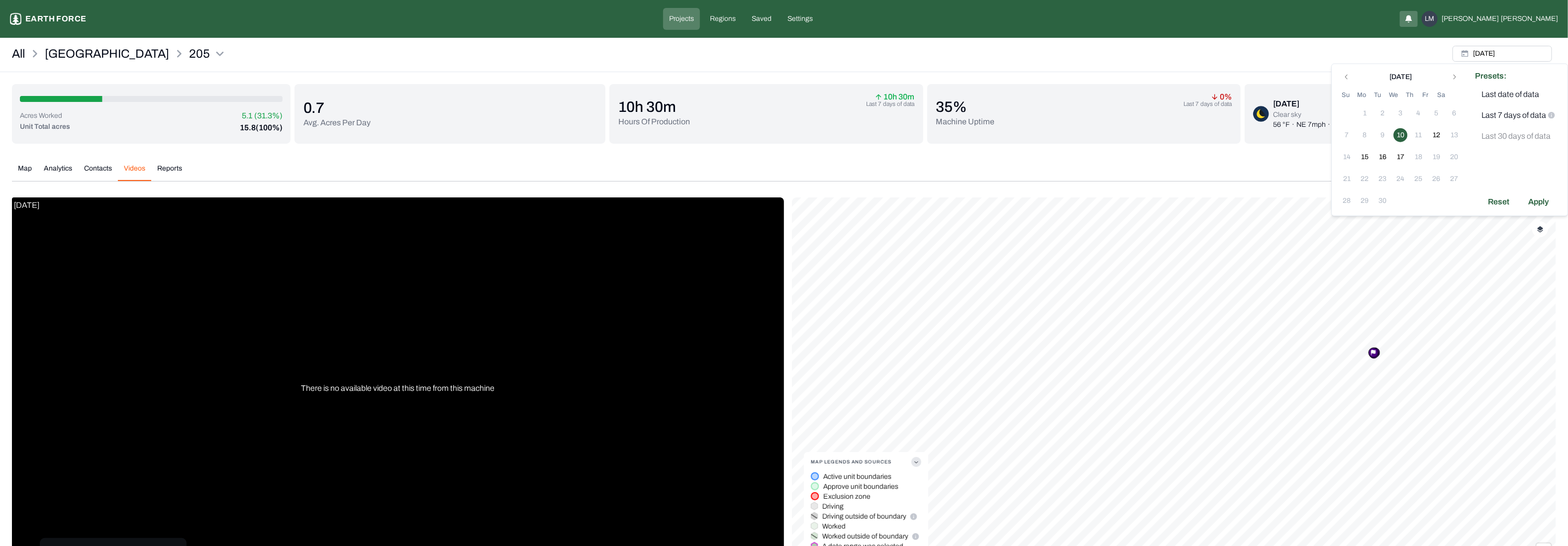
click at [1400, 141] on button "10" at bounding box center [1400, 135] width 14 height 14
click at [1525, 199] on div "Apply" at bounding box center [1538, 202] width 32 height 16
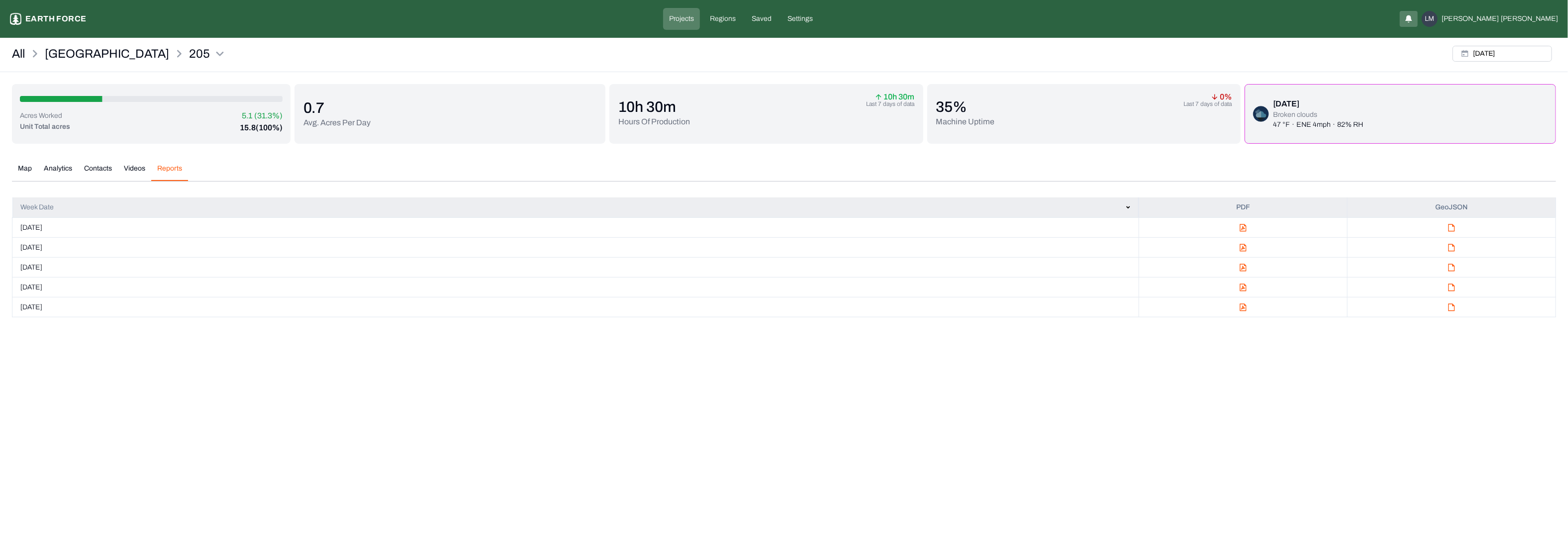
click at [174, 173] on button "Reports" at bounding box center [170, 172] width 37 height 17
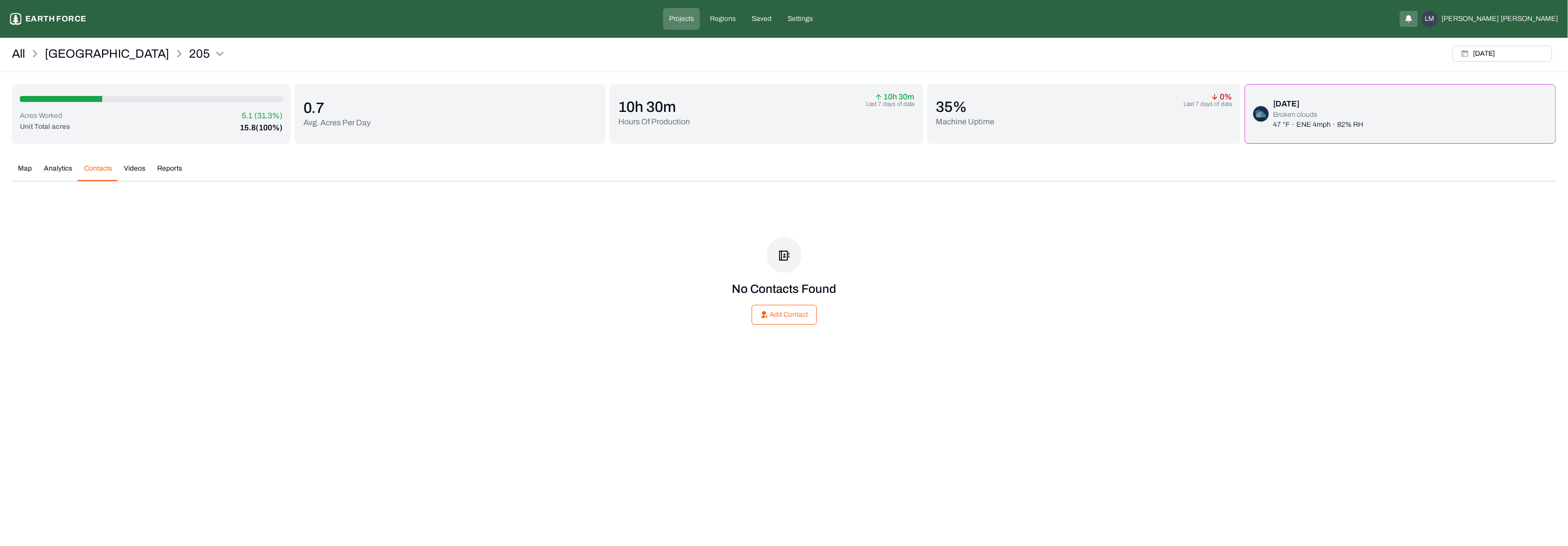
click at [99, 164] on button "Contacts" at bounding box center [97, 172] width 40 height 17
click at [61, 56] on p "[GEOGRAPHIC_DATA]" at bounding box center [107, 54] width 124 height 16
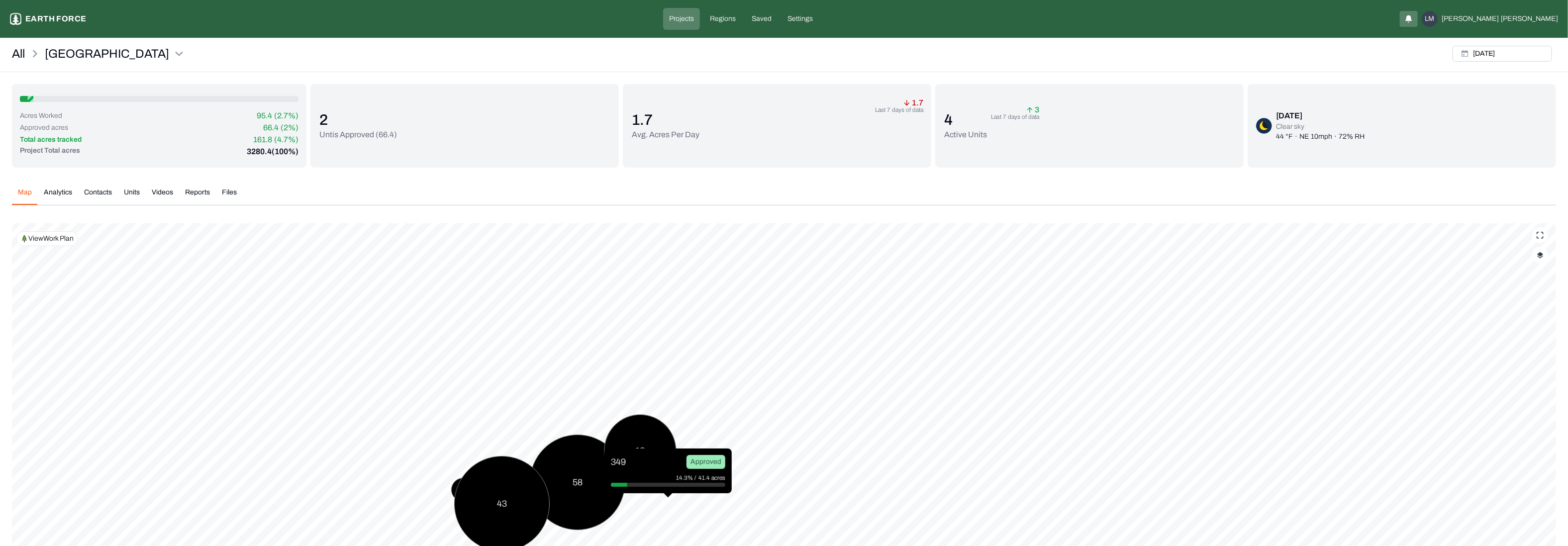
click at [59, 199] on button "Analytics" at bounding box center [58, 196] width 40 height 17
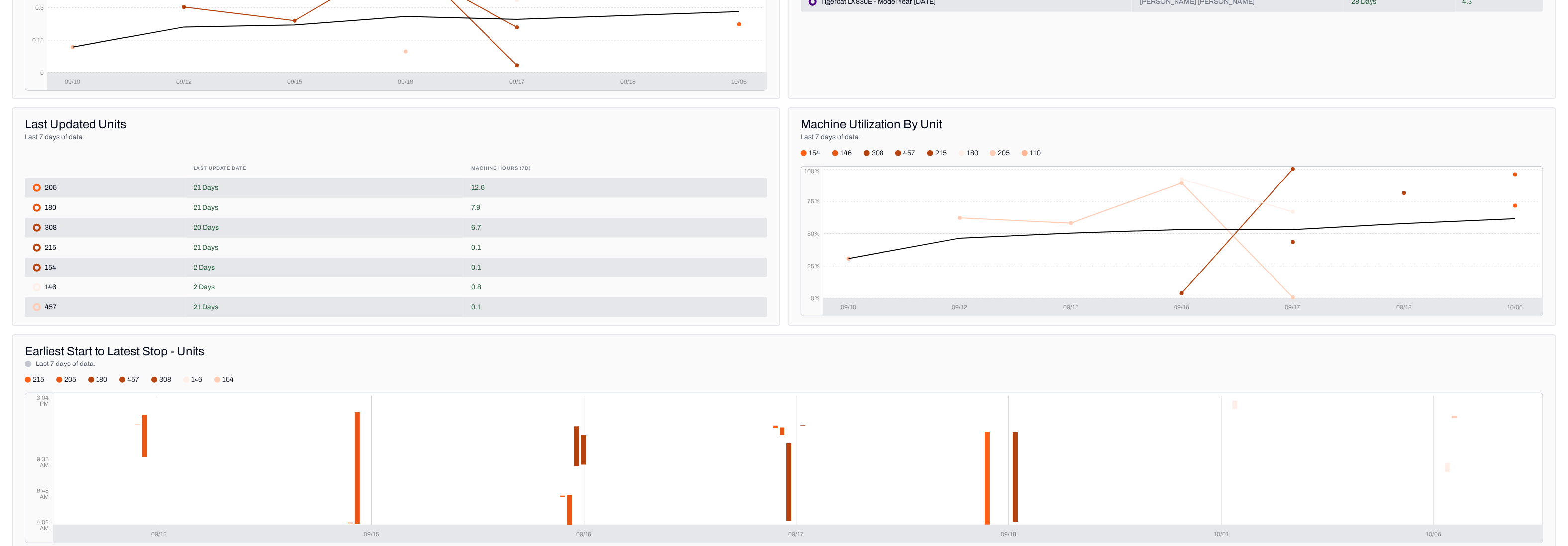
scroll to position [469, 0]
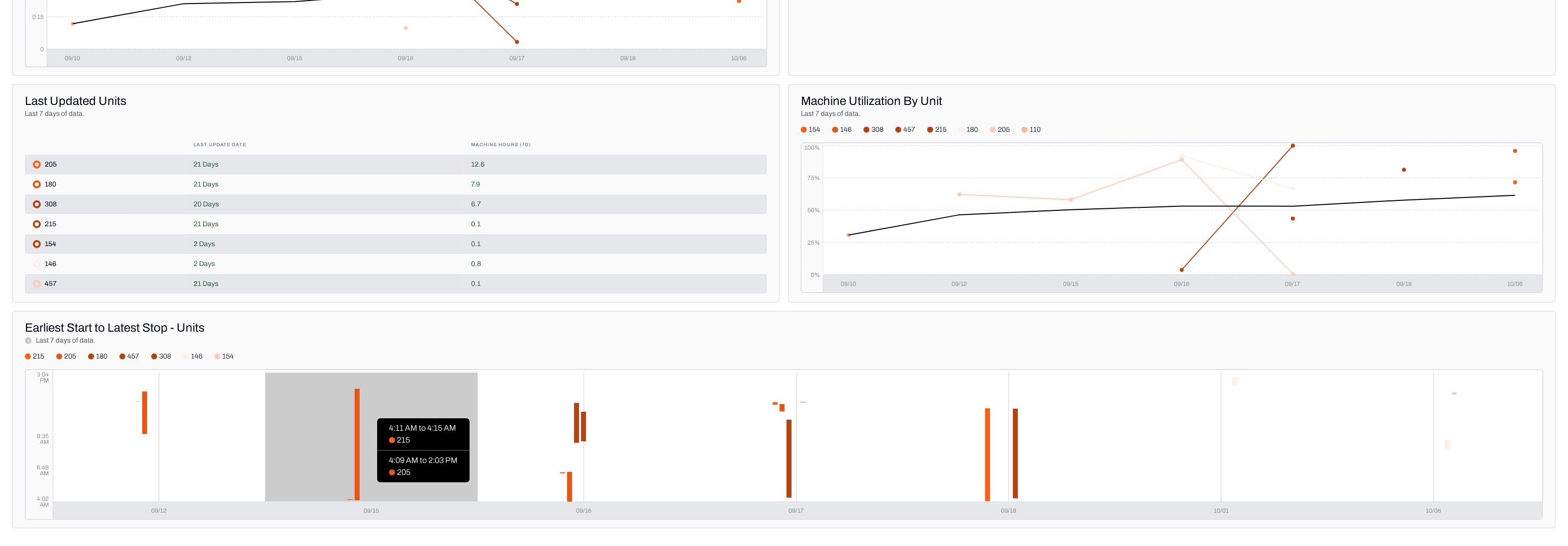
click at [364, 487] on icon "4:02 AM 6:48 AM 9:35 AM 3:04 PM [DATE] 09/15 09/16 09/17 09/18 10/01 10/06" at bounding box center [783, 444] width 1517 height 149
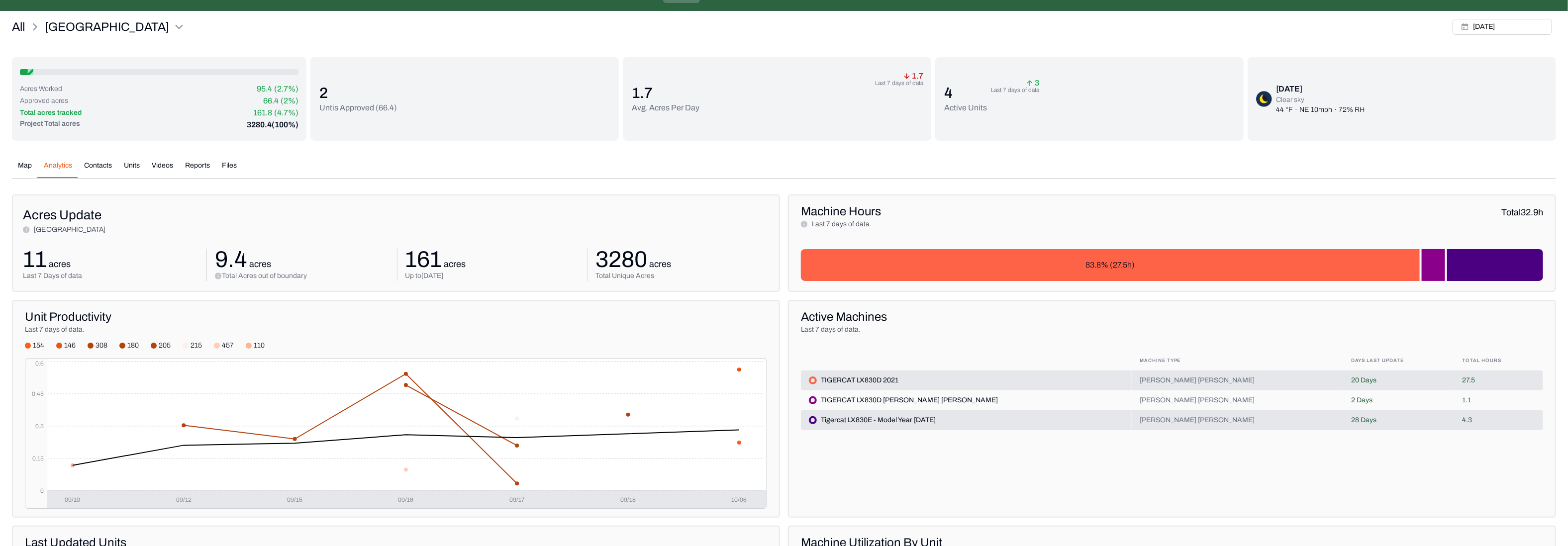
scroll to position [0, 0]
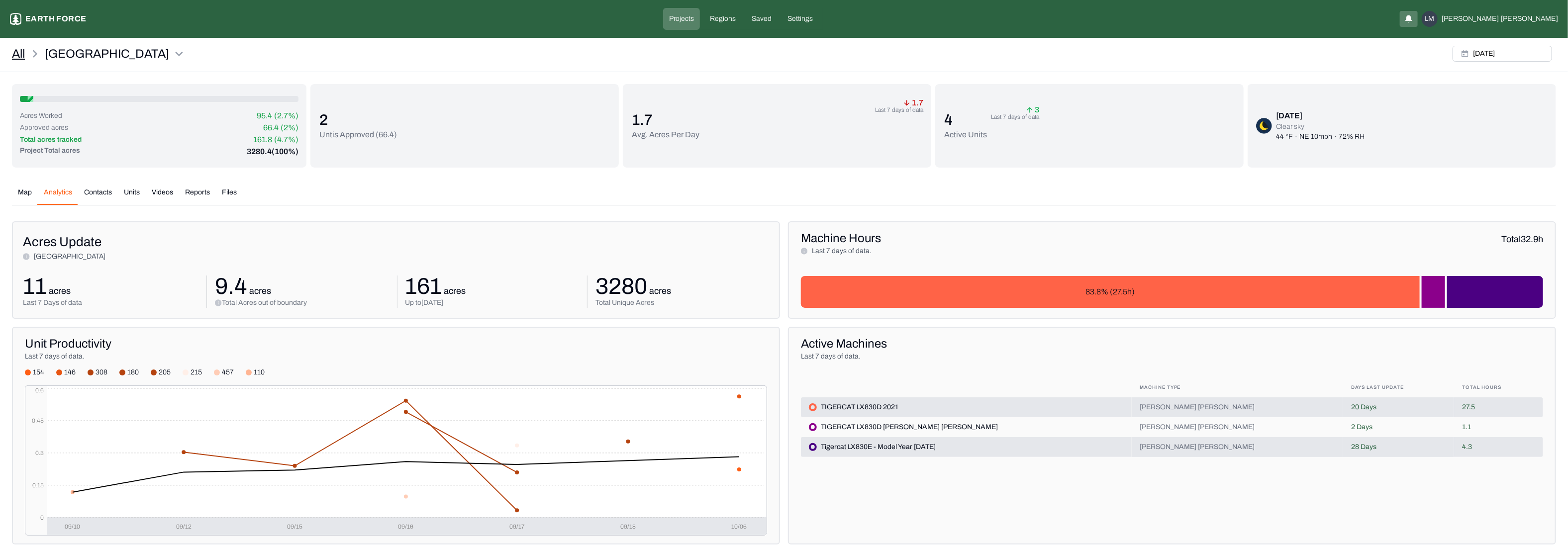
click at [20, 47] on link "All" at bounding box center [18, 54] width 13 height 16
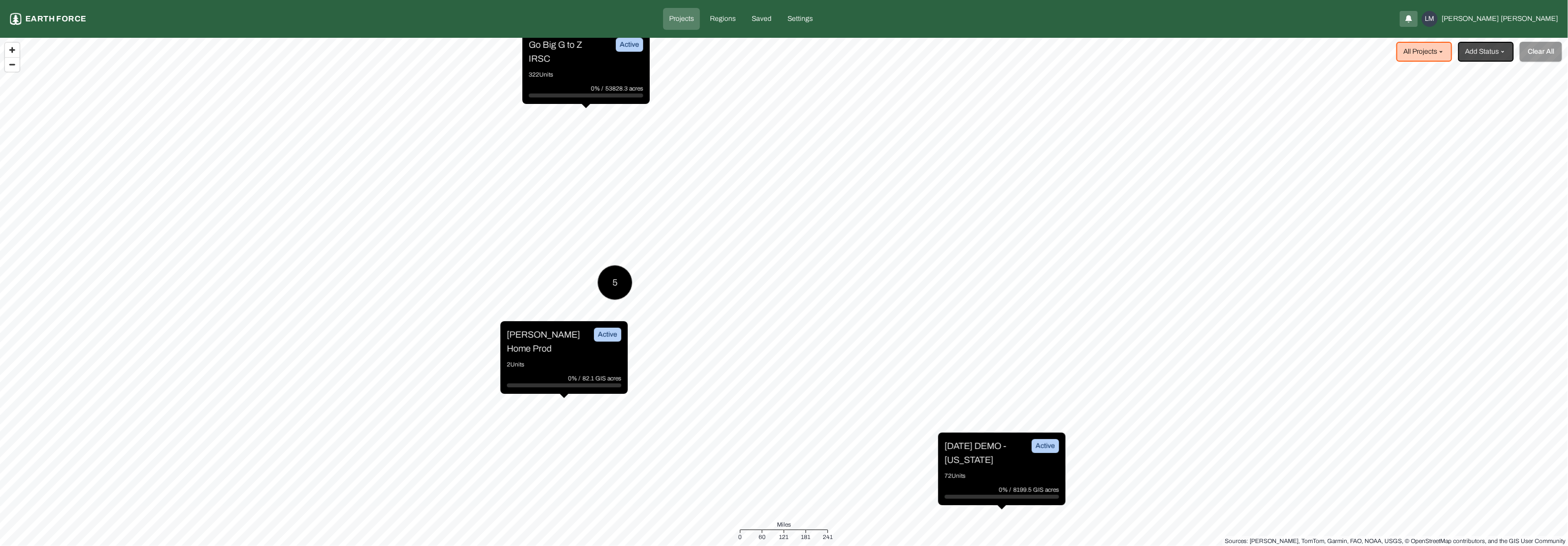
click at [1002, 470] on div "[DATE] DEMO - [US_STATE] Active 72 Units 0% / 8199.5 GIS acres" at bounding box center [1002, 469] width 127 height 72
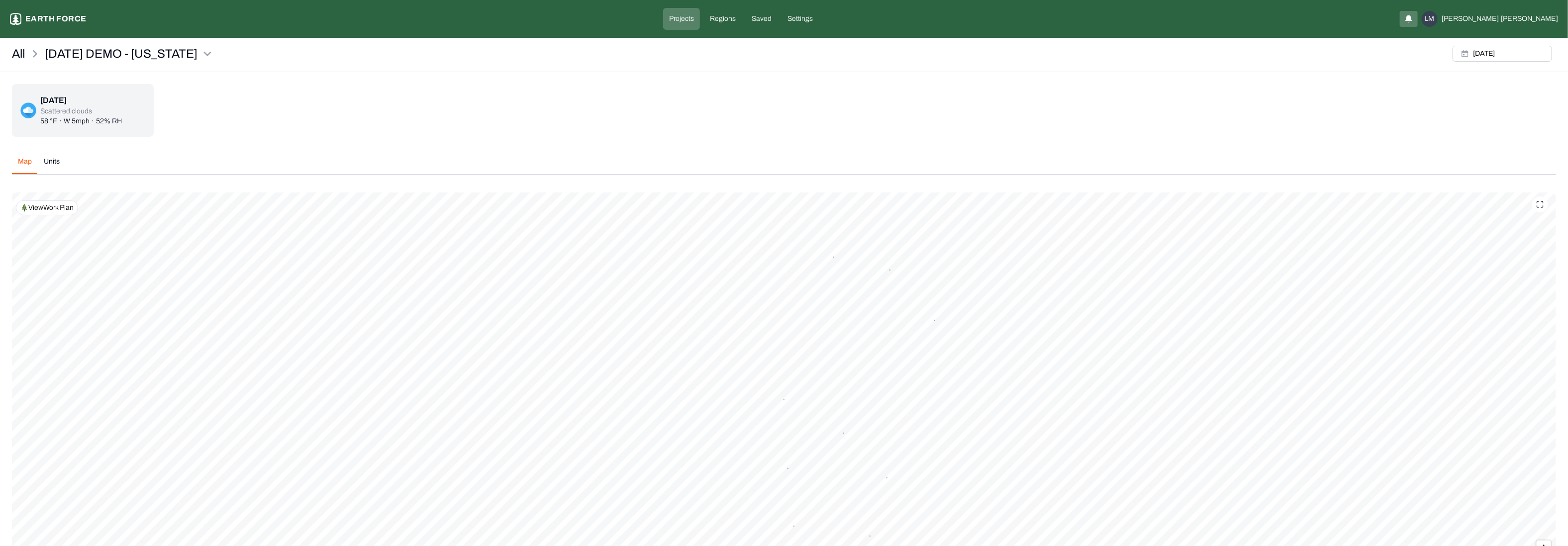
click at [1545, 210] on div at bounding box center [1540, 205] width 16 height 16
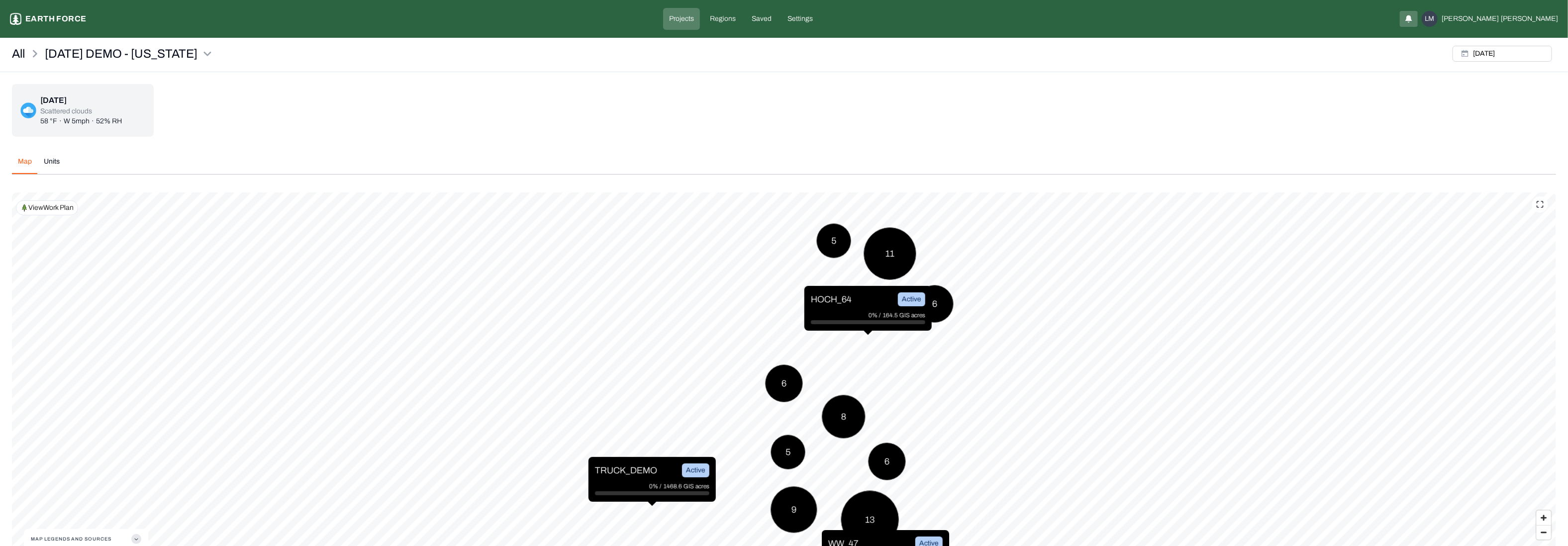
click at [71, 18] on p "Earth force" at bounding box center [55, 18] width 61 height 12
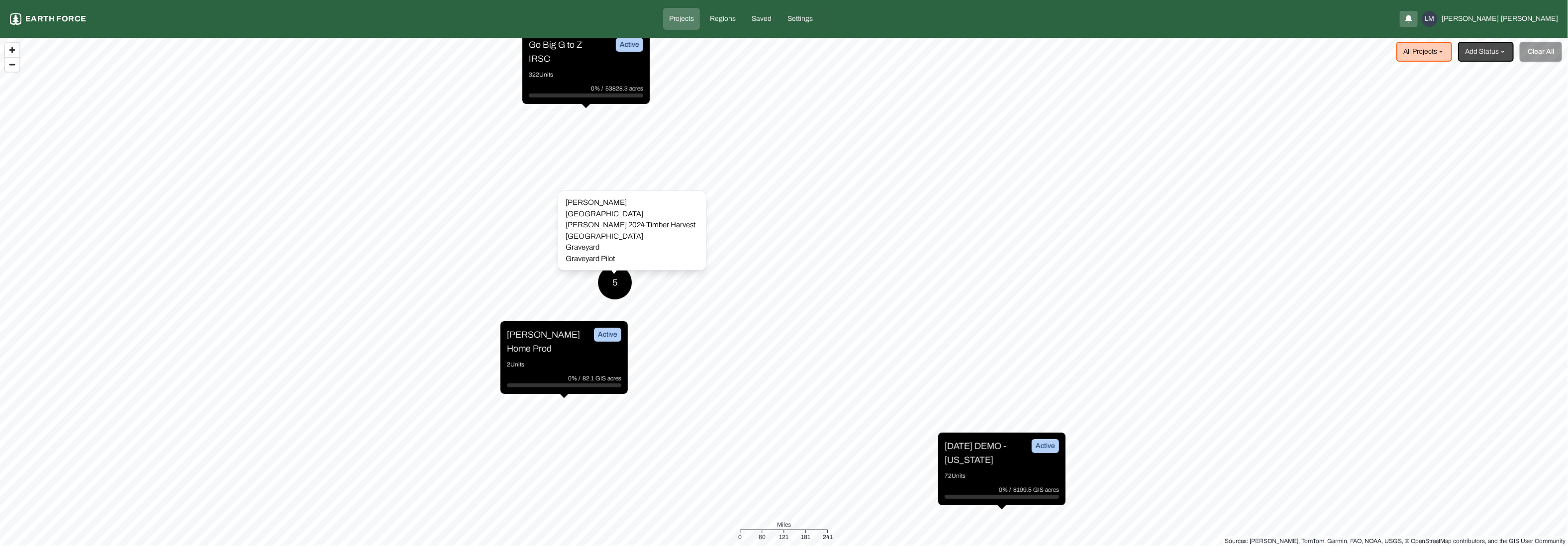
click at [618, 289] on div "5" at bounding box center [615, 282] width 35 height 35
